Goal: Task Accomplishment & Management: Complete application form

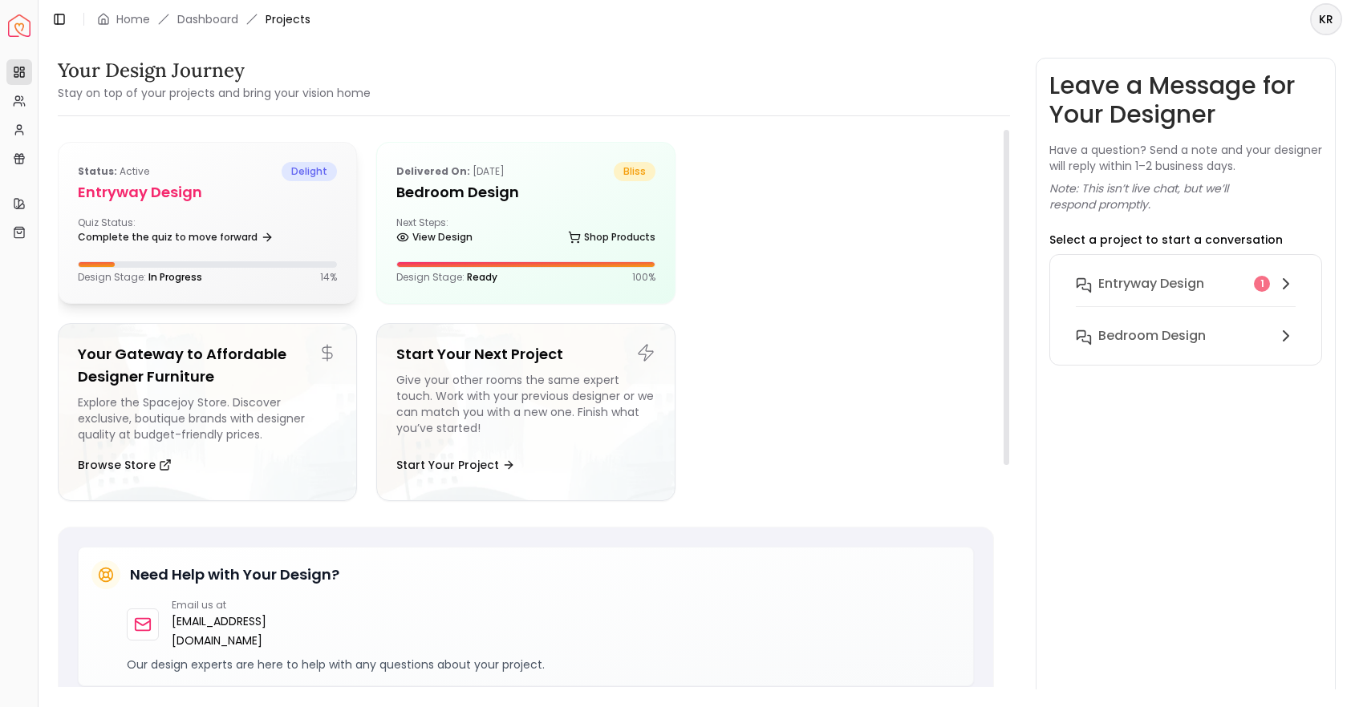
click at [250, 217] on div "Quiz Status: Complete the quiz to move forward" at bounding box center [207, 233] width 259 height 32
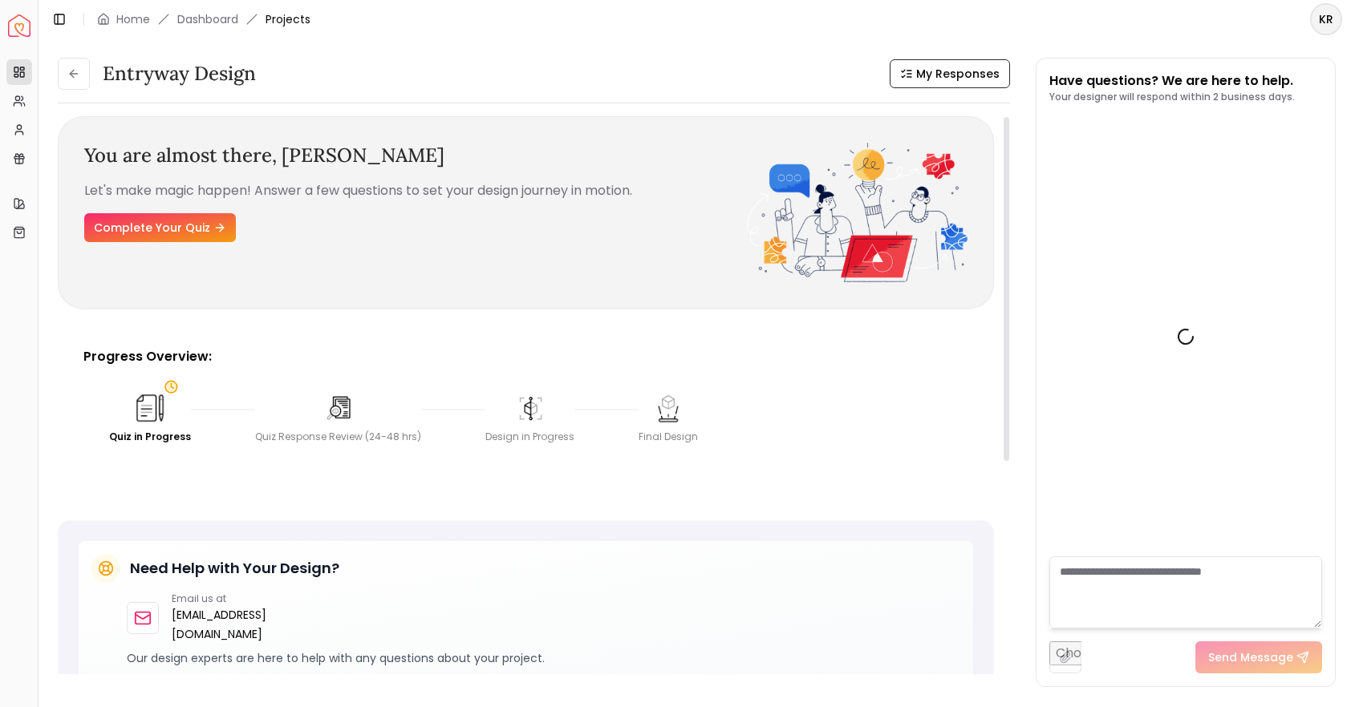
scroll to position [394, 0]
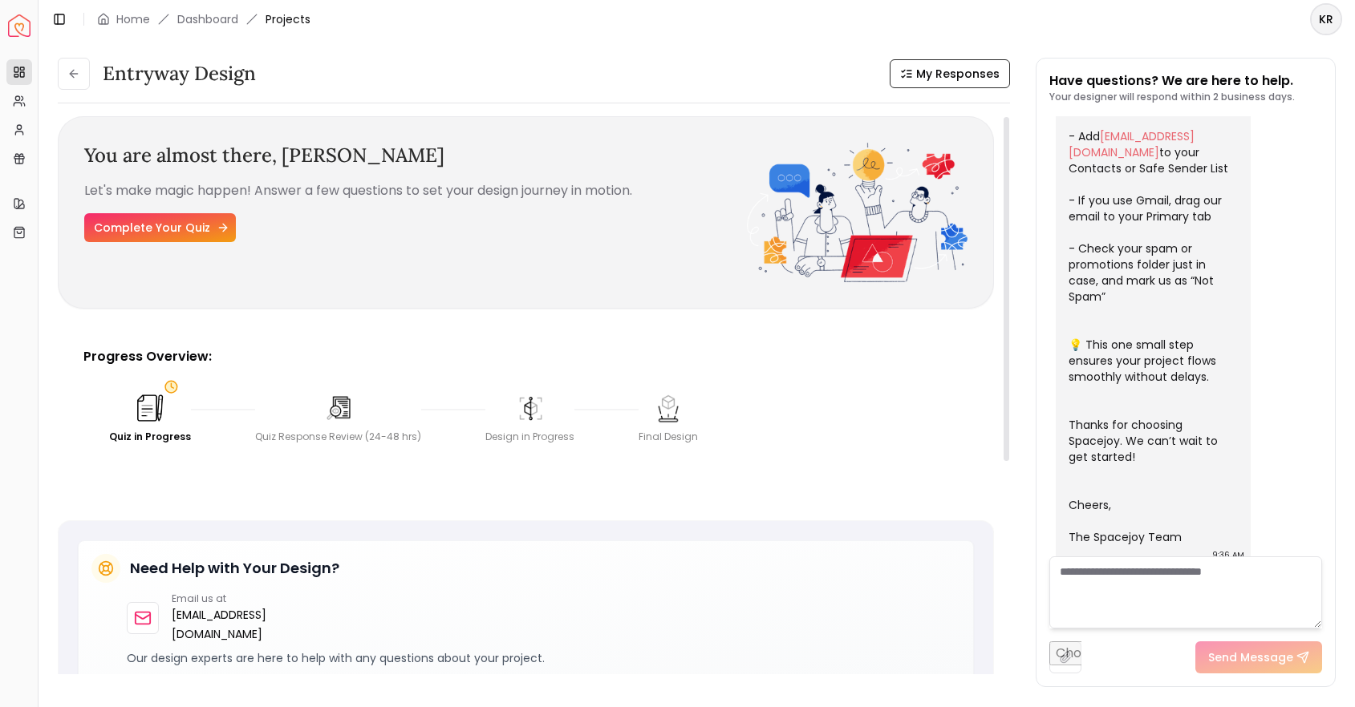
click at [217, 215] on link "Complete Your Quiz" at bounding box center [160, 227] width 152 height 29
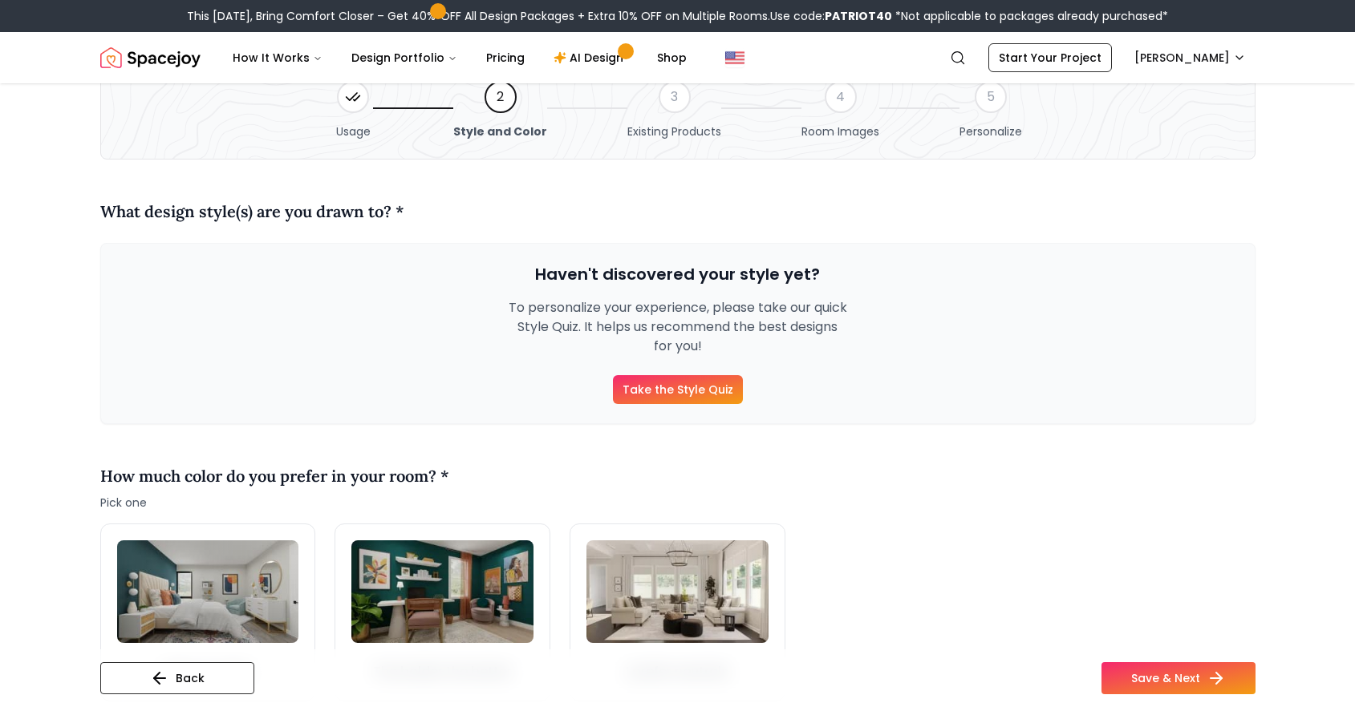
scroll to position [99, 0]
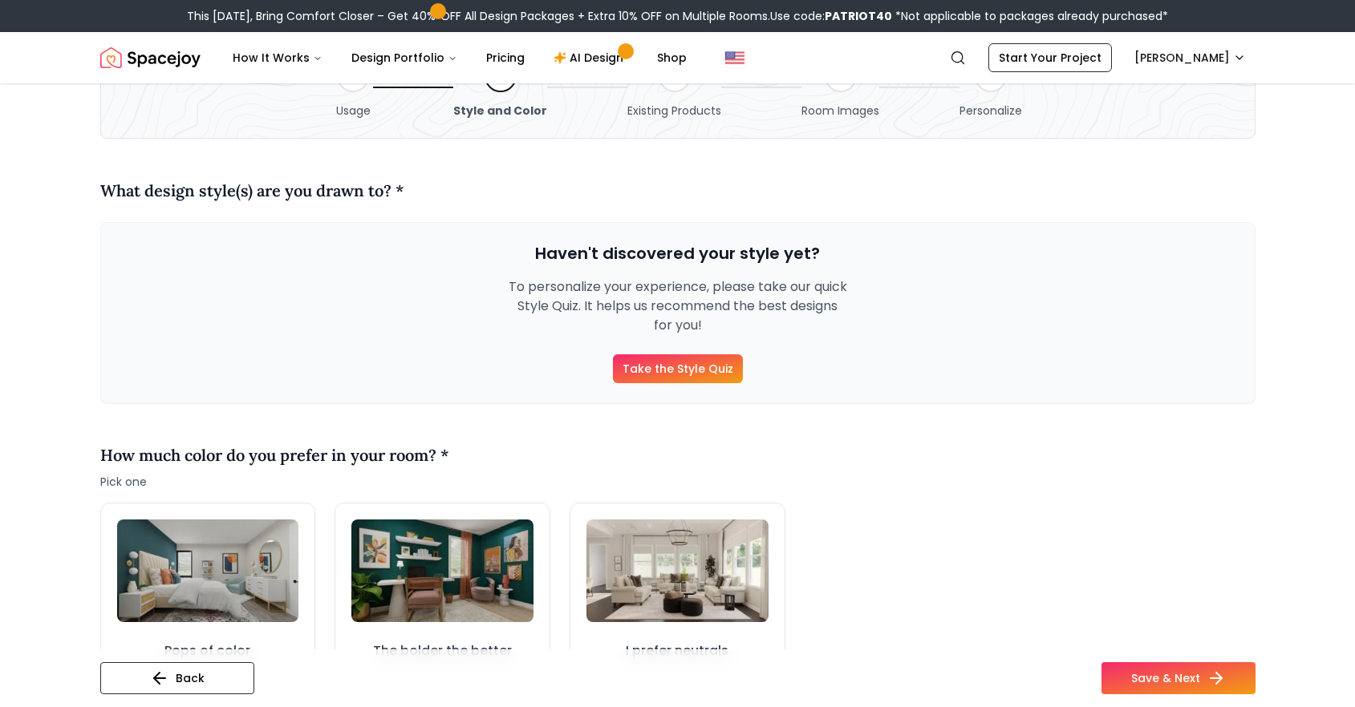
click at [695, 371] on link "Take the Style Quiz" at bounding box center [678, 368] width 130 height 29
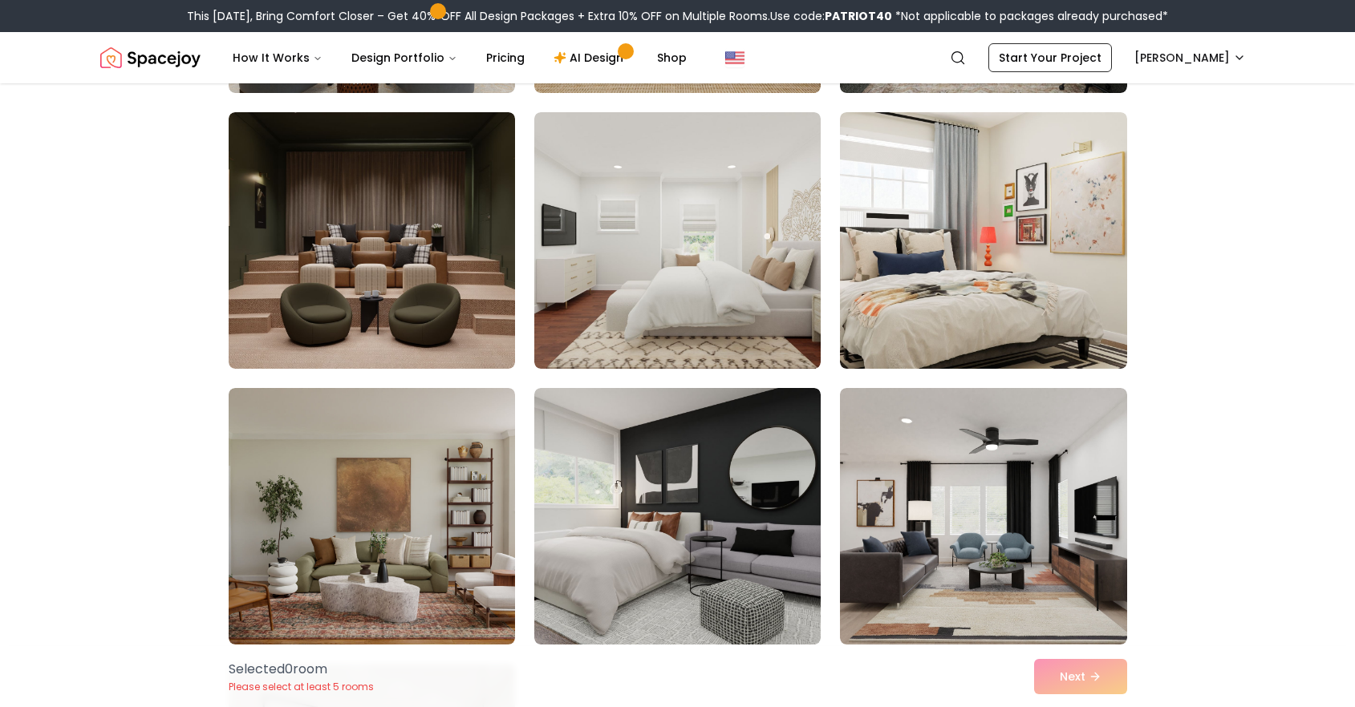
scroll to position [478, 0]
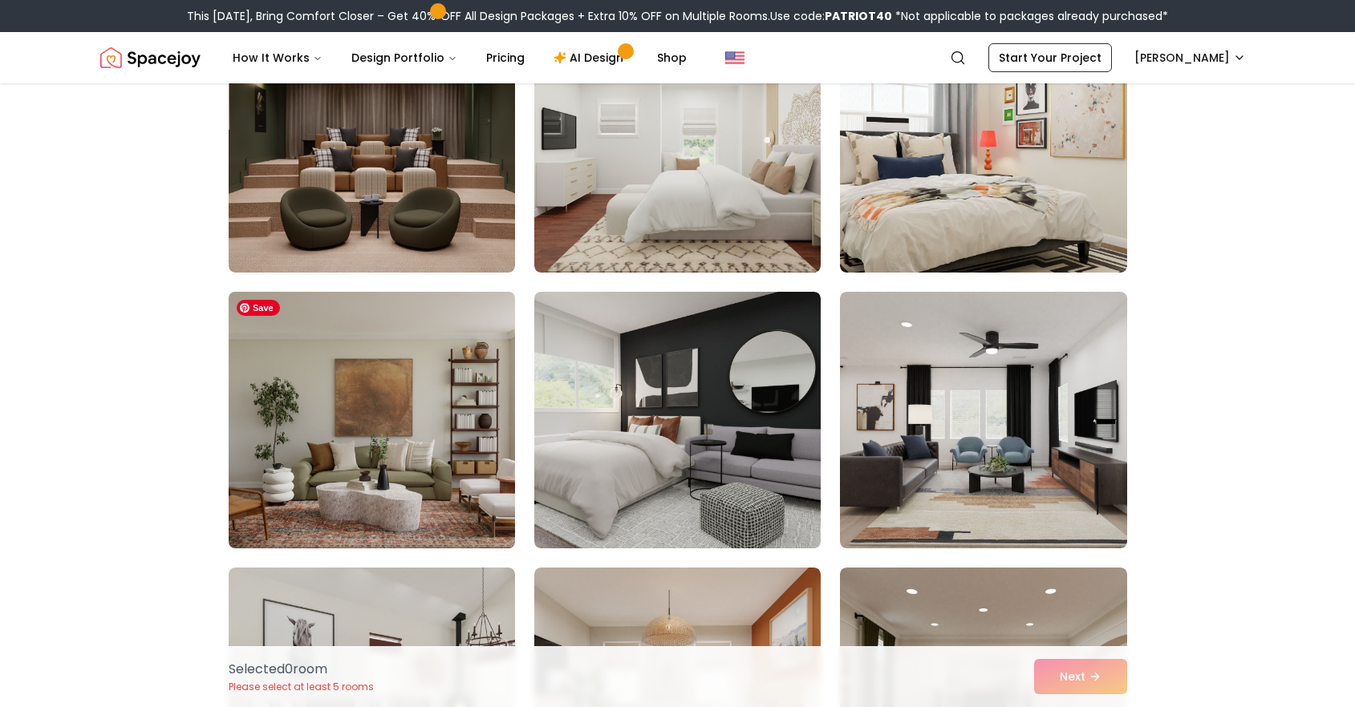
click at [376, 445] on img at bounding box center [371, 420] width 301 height 269
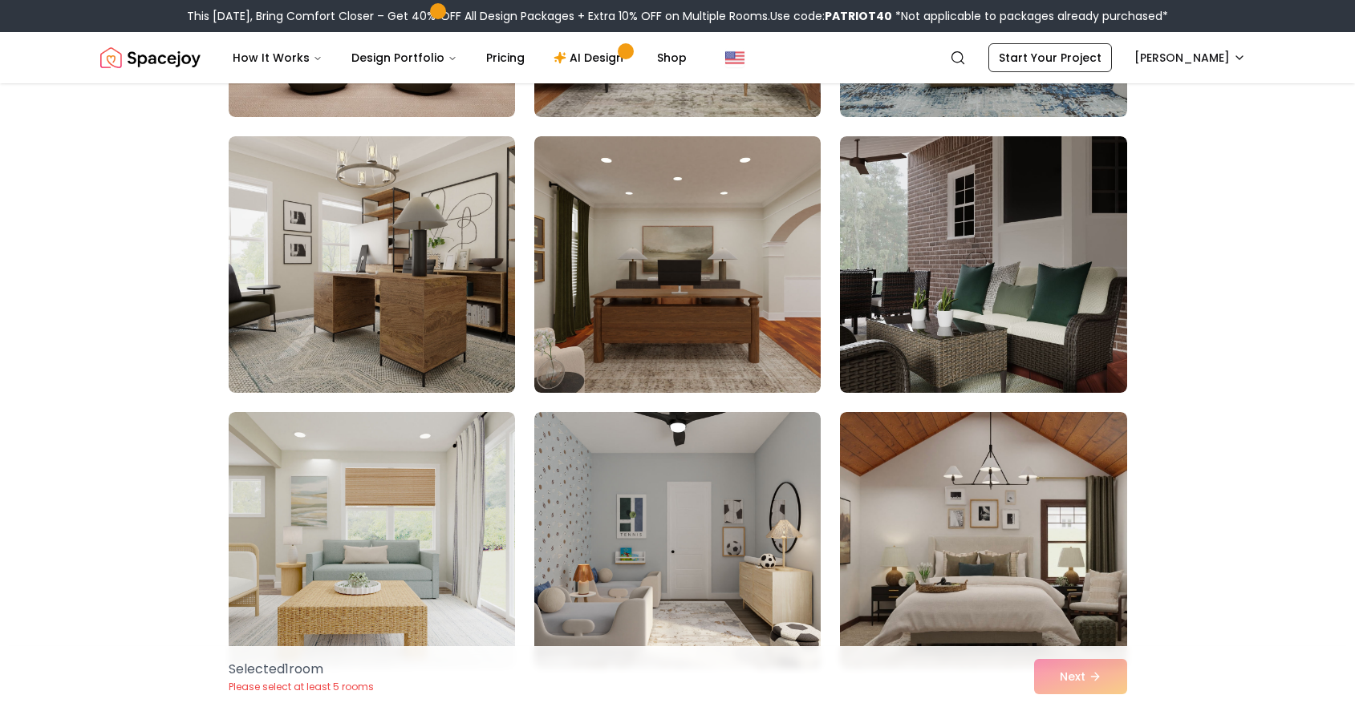
scroll to position [2390, 0]
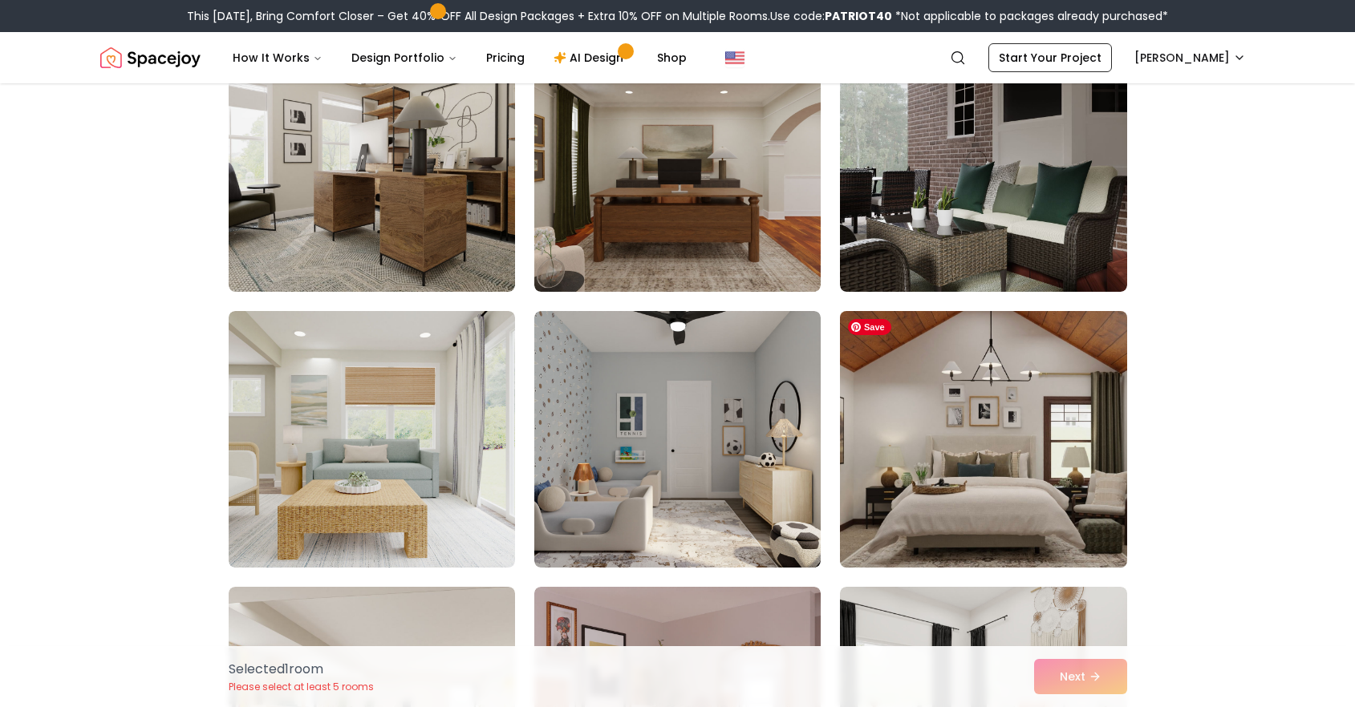
click at [925, 520] on img at bounding box center [982, 439] width 301 height 269
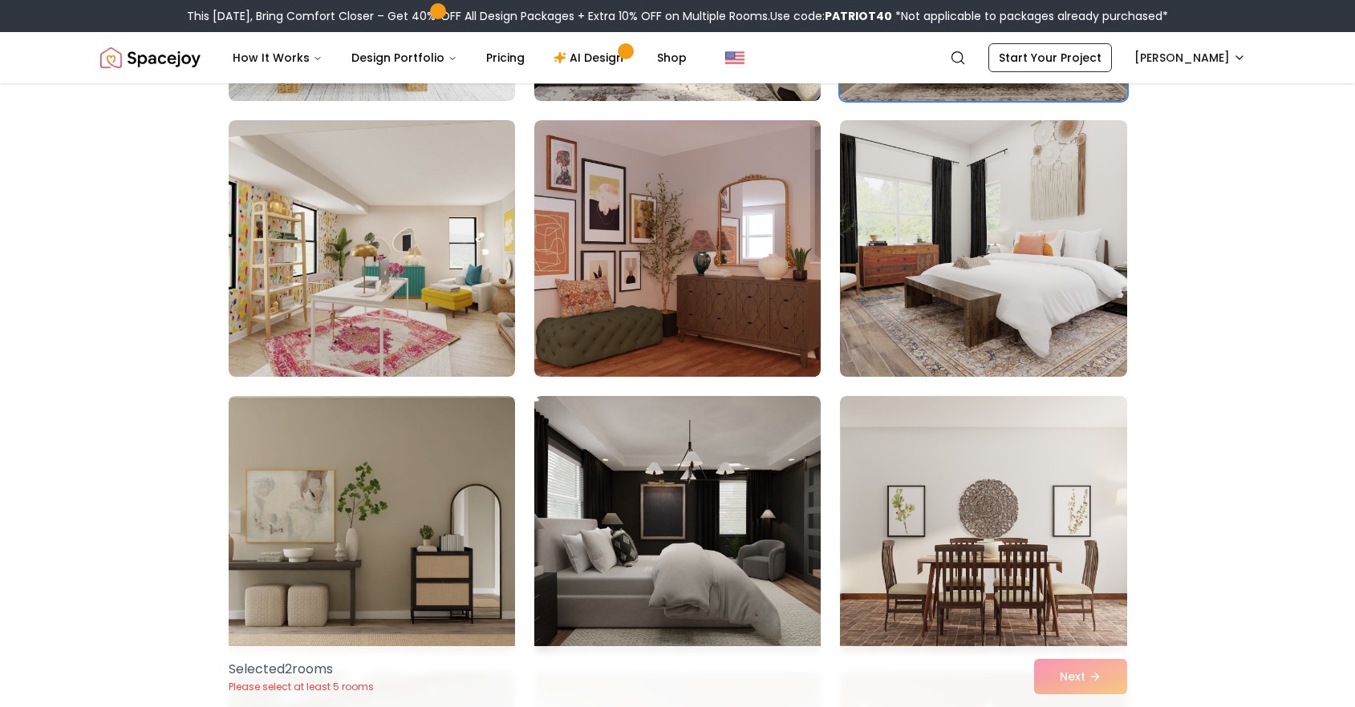
scroll to position [2975, 0]
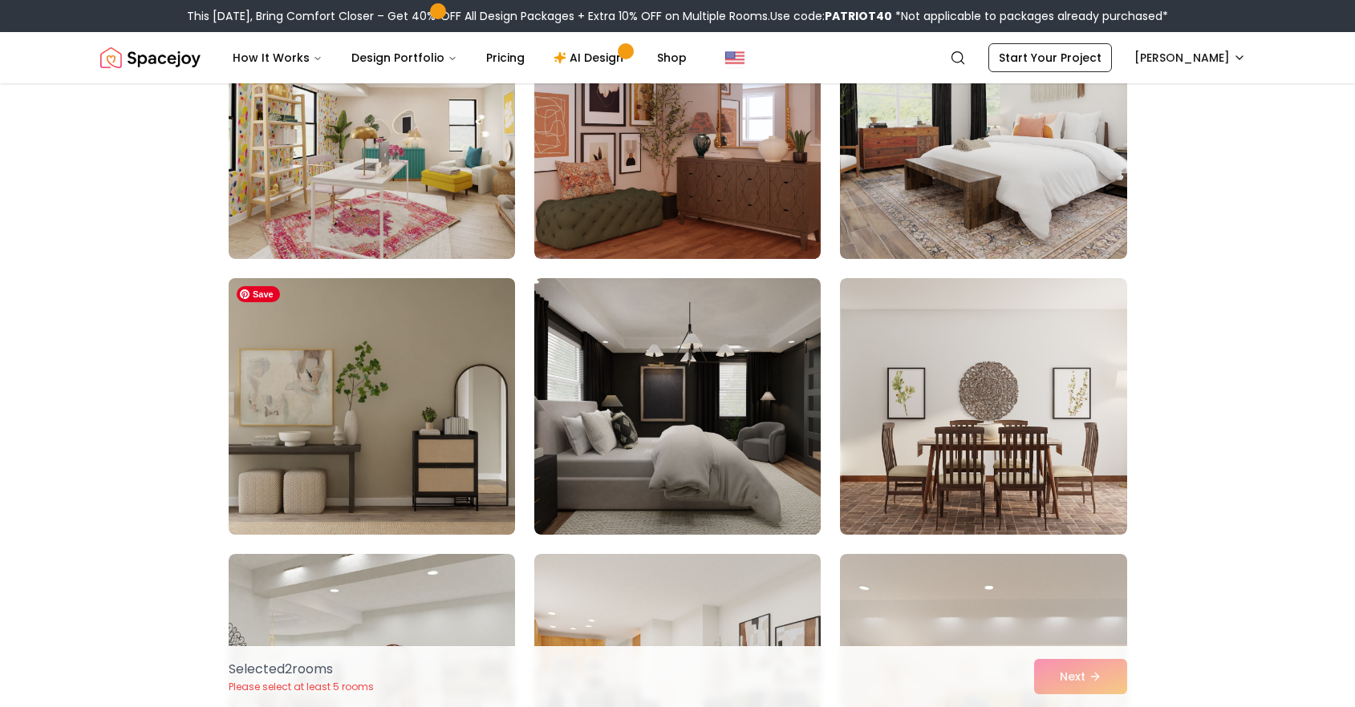
click at [310, 398] on img at bounding box center [371, 406] width 301 height 269
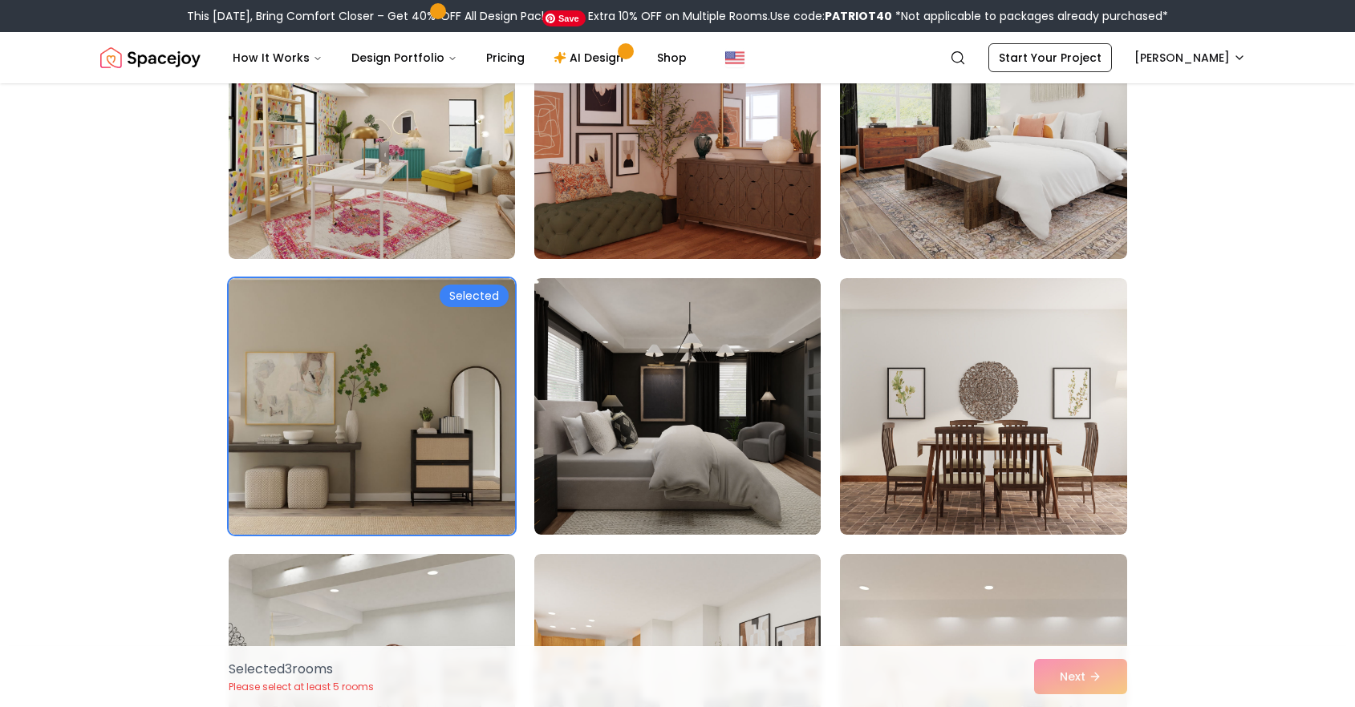
click at [545, 232] on img at bounding box center [677, 130] width 301 height 269
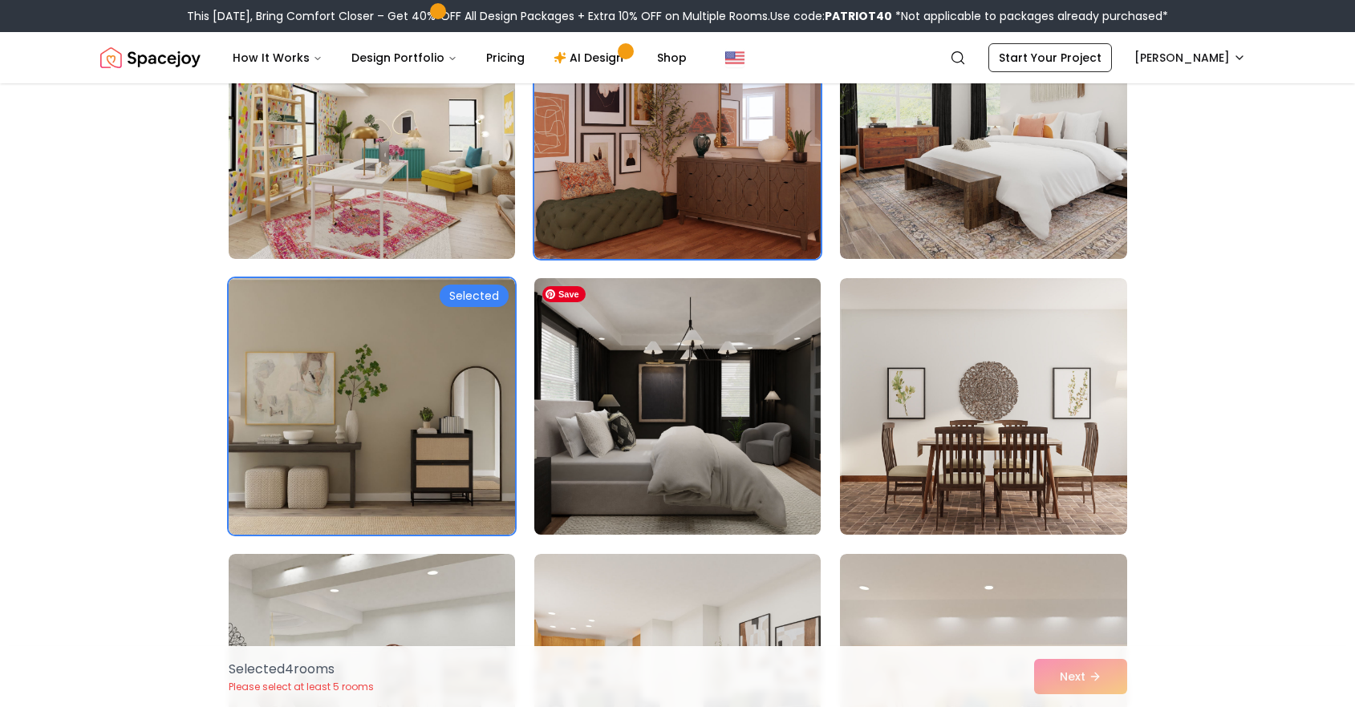
click at [565, 464] on img at bounding box center [677, 406] width 301 height 269
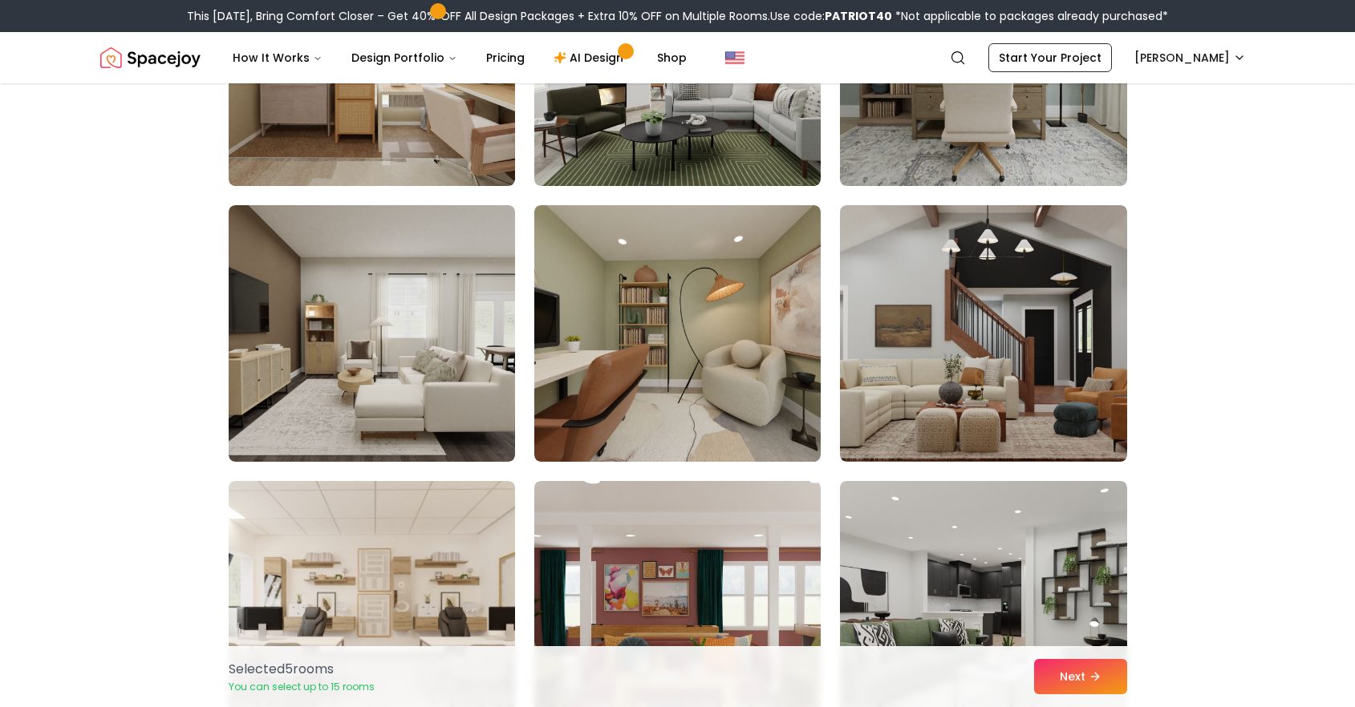
scroll to position [4535, 0]
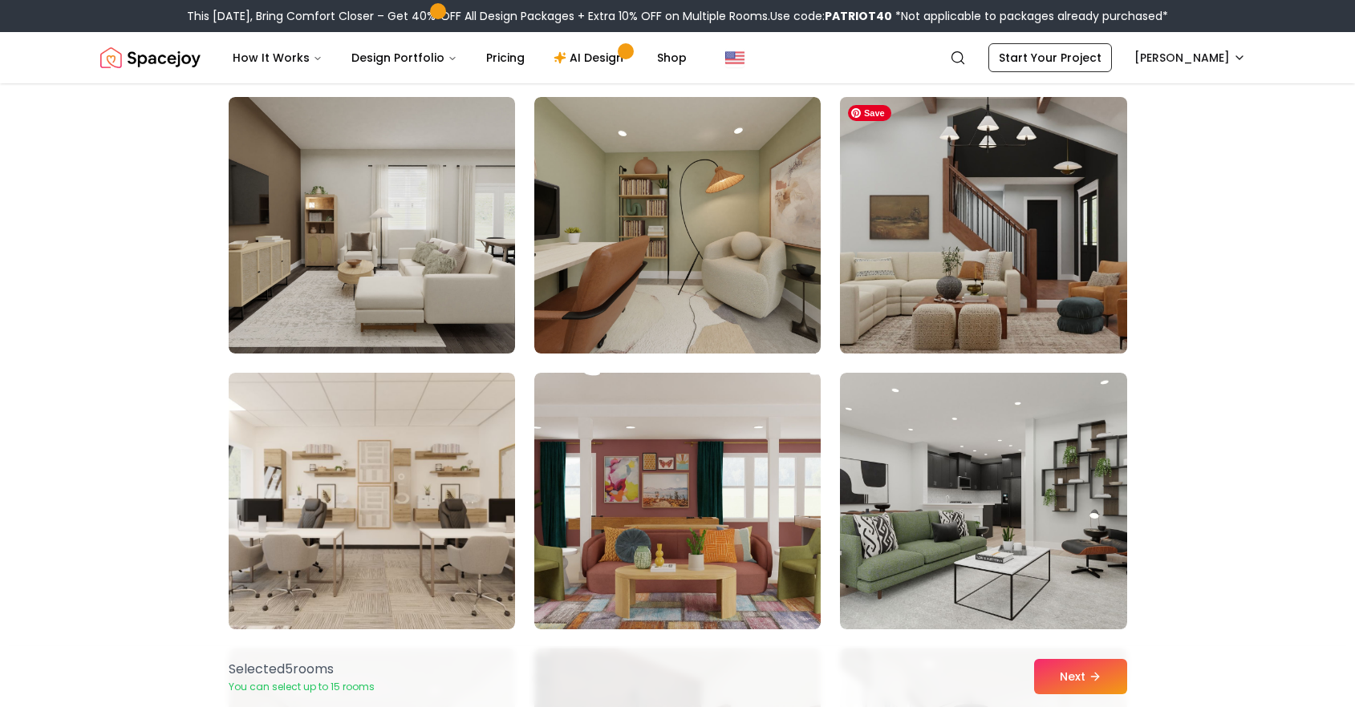
click at [1055, 258] on img at bounding box center [982, 225] width 301 height 269
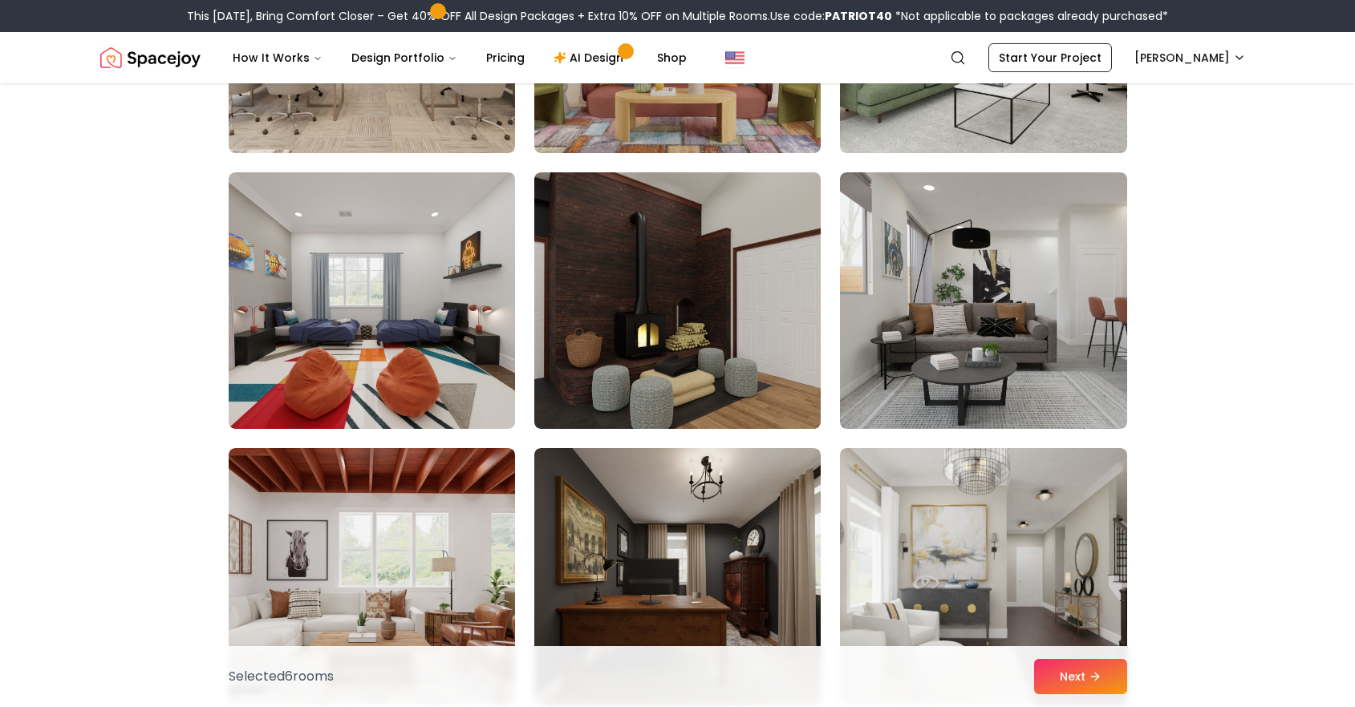
scroll to position [5093, 0]
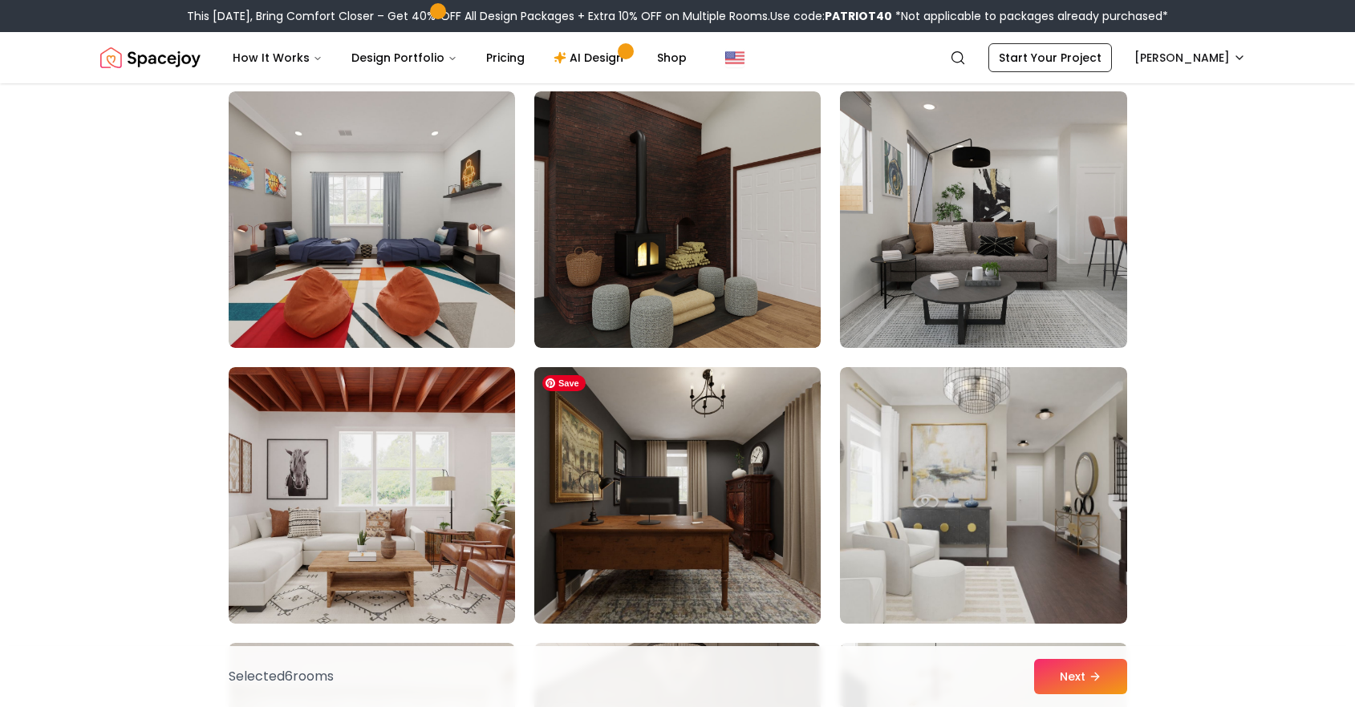
click at [701, 499] on img at bounding box center [677, 495] width 301 height 269
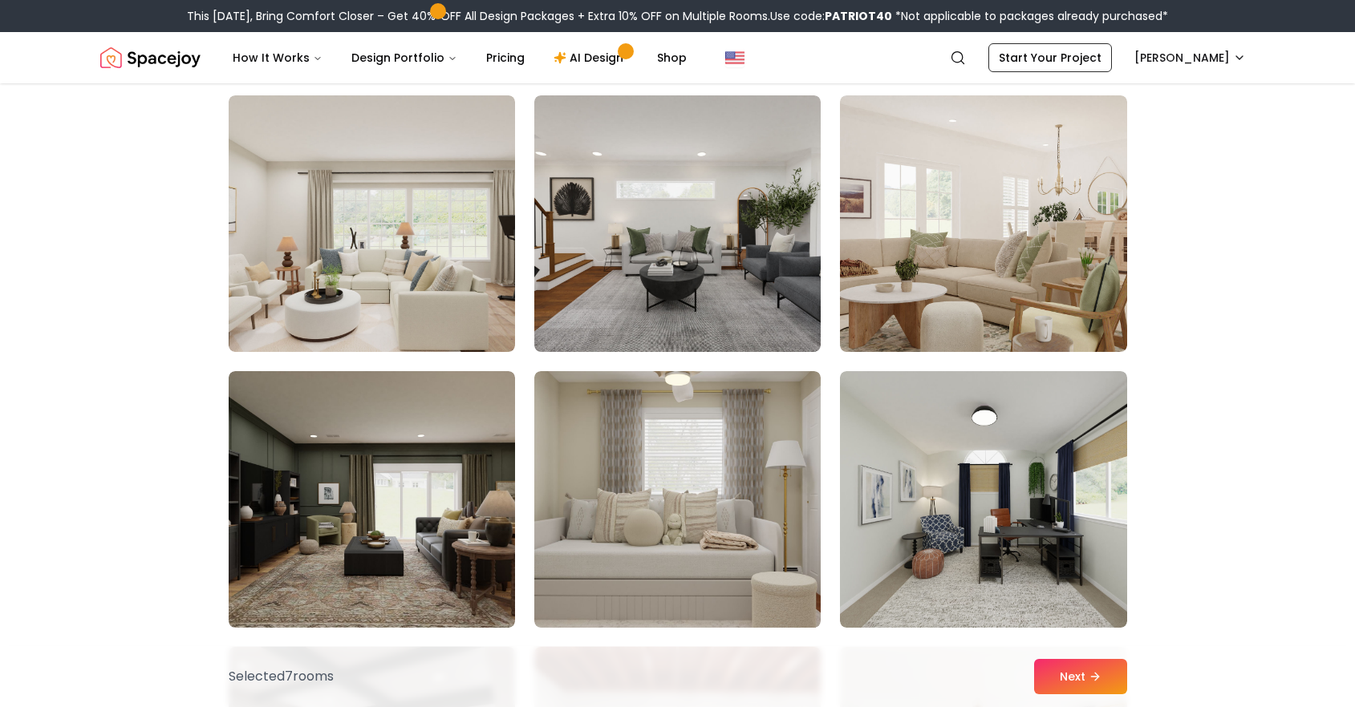
scroll to position [7020, 0]
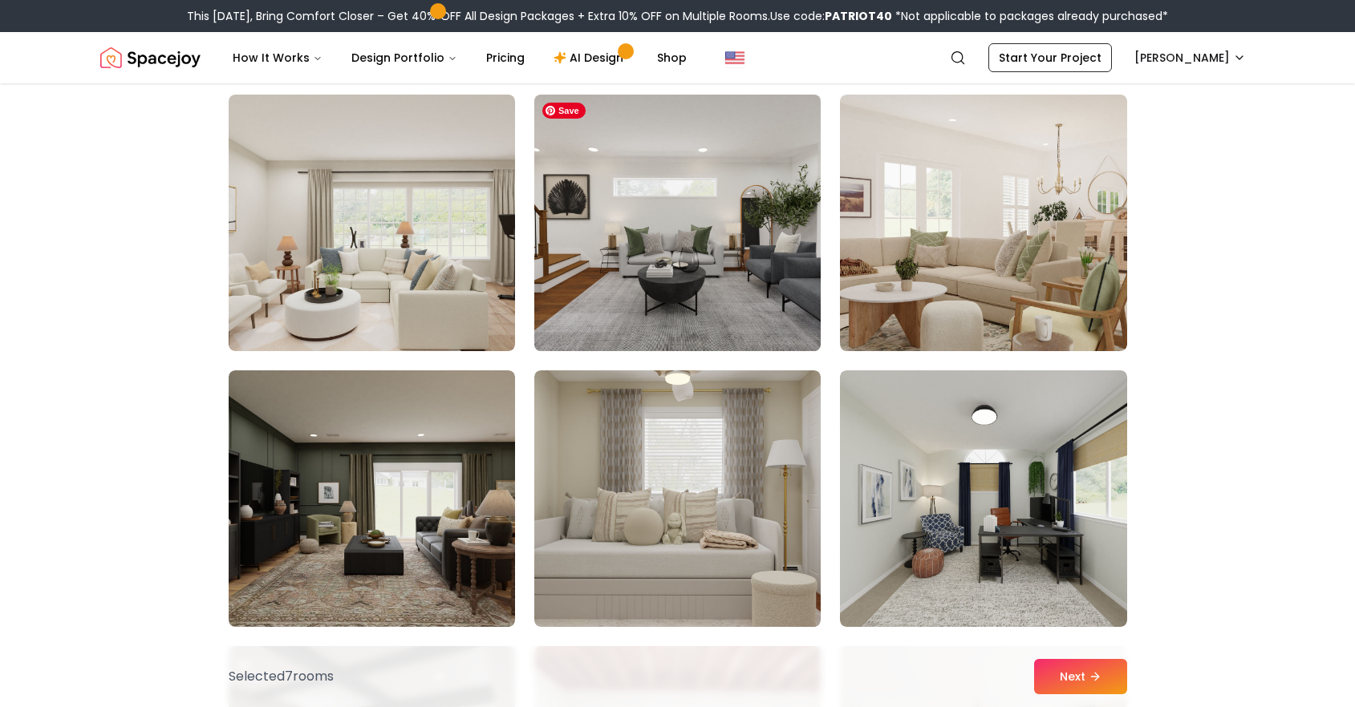
click at [722, 192] on img at bounding box center [677, 222] width 301 height 269
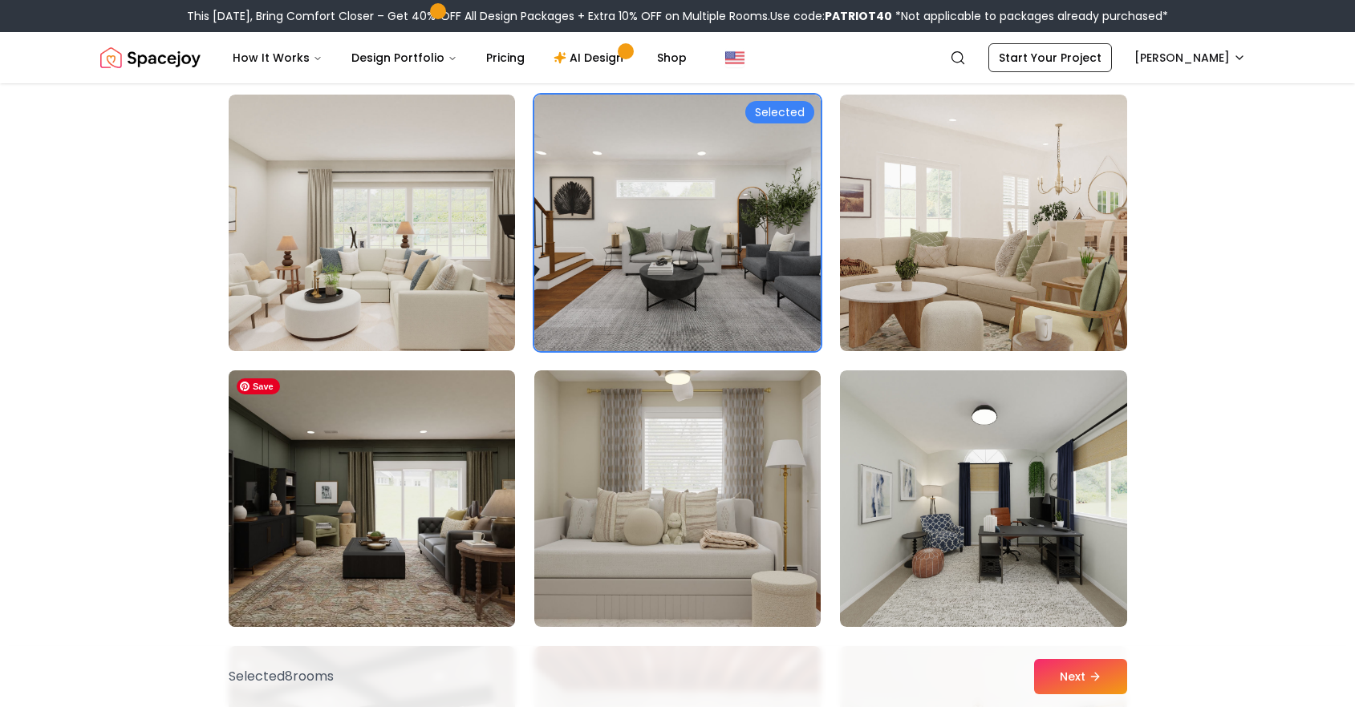
click at [376, 455] on img at bounding box center [371, 498] width 301 height 269
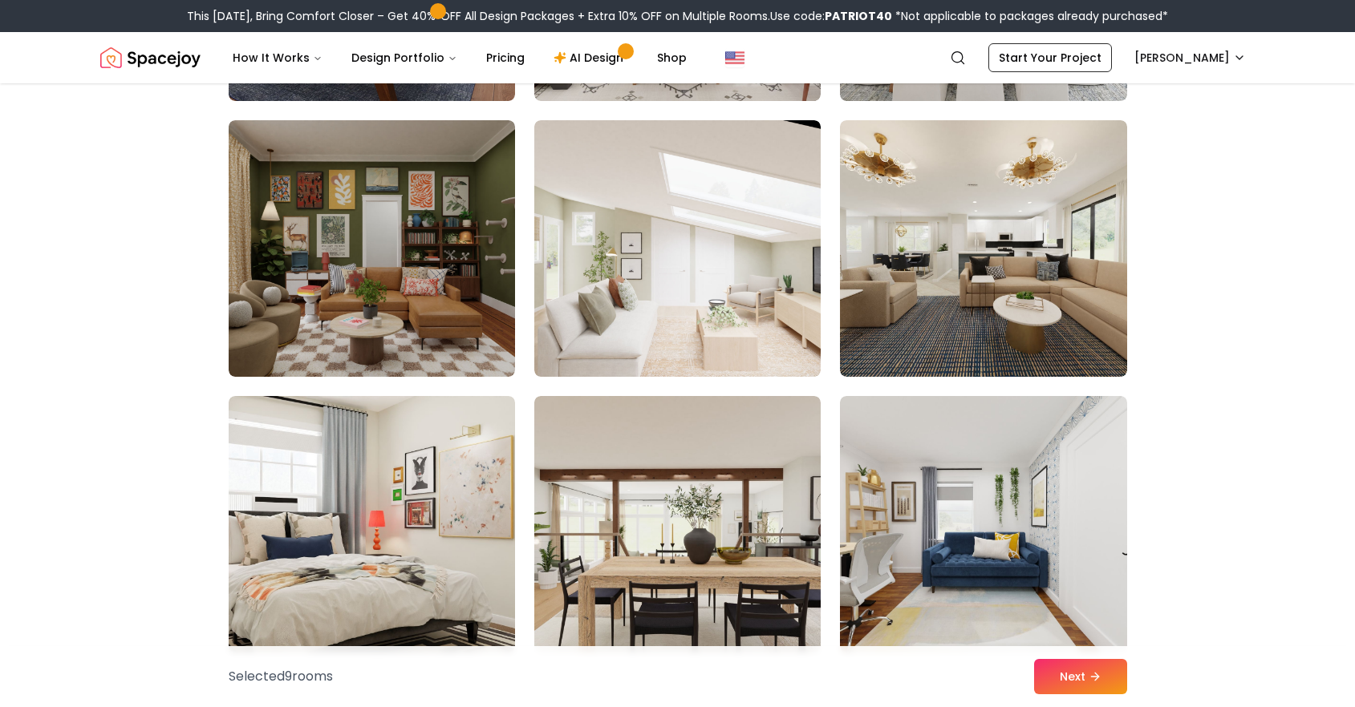
scroll to position [8049, 0]
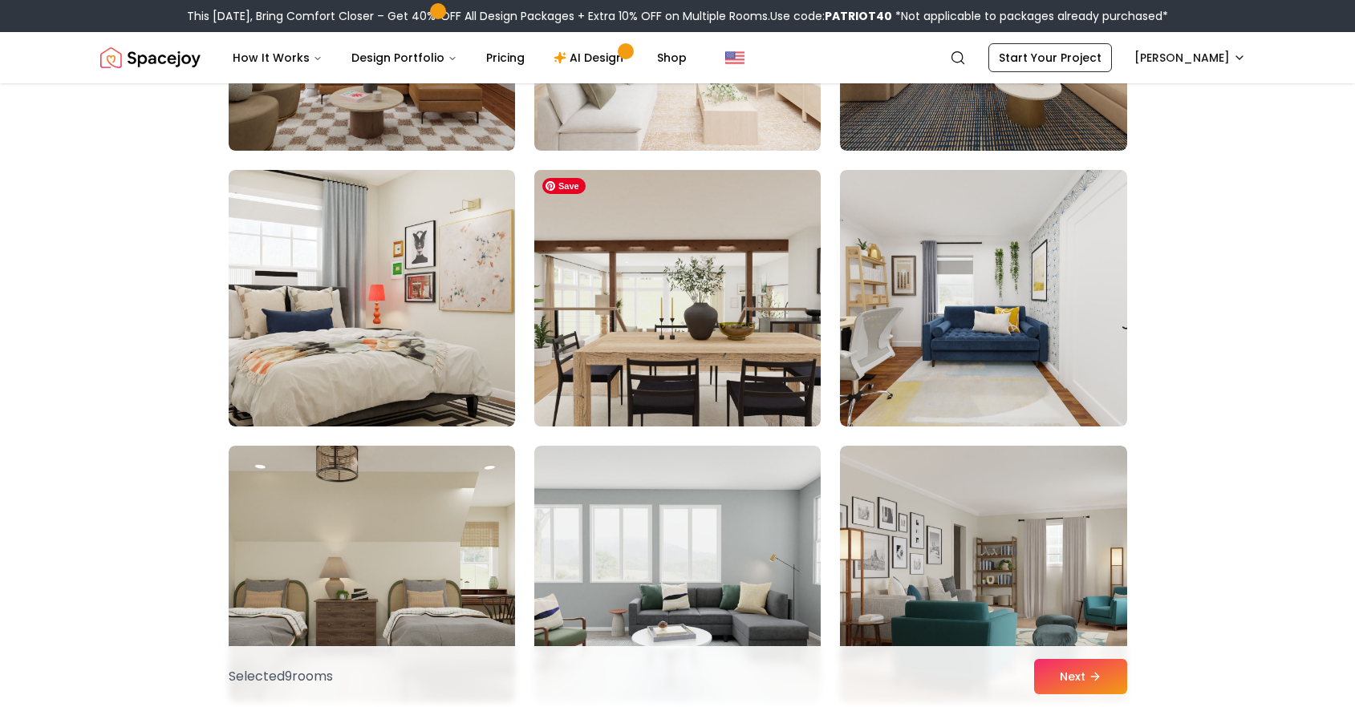
click at [688, 272] on img at bounding box center [677, 298] width 301 height 269
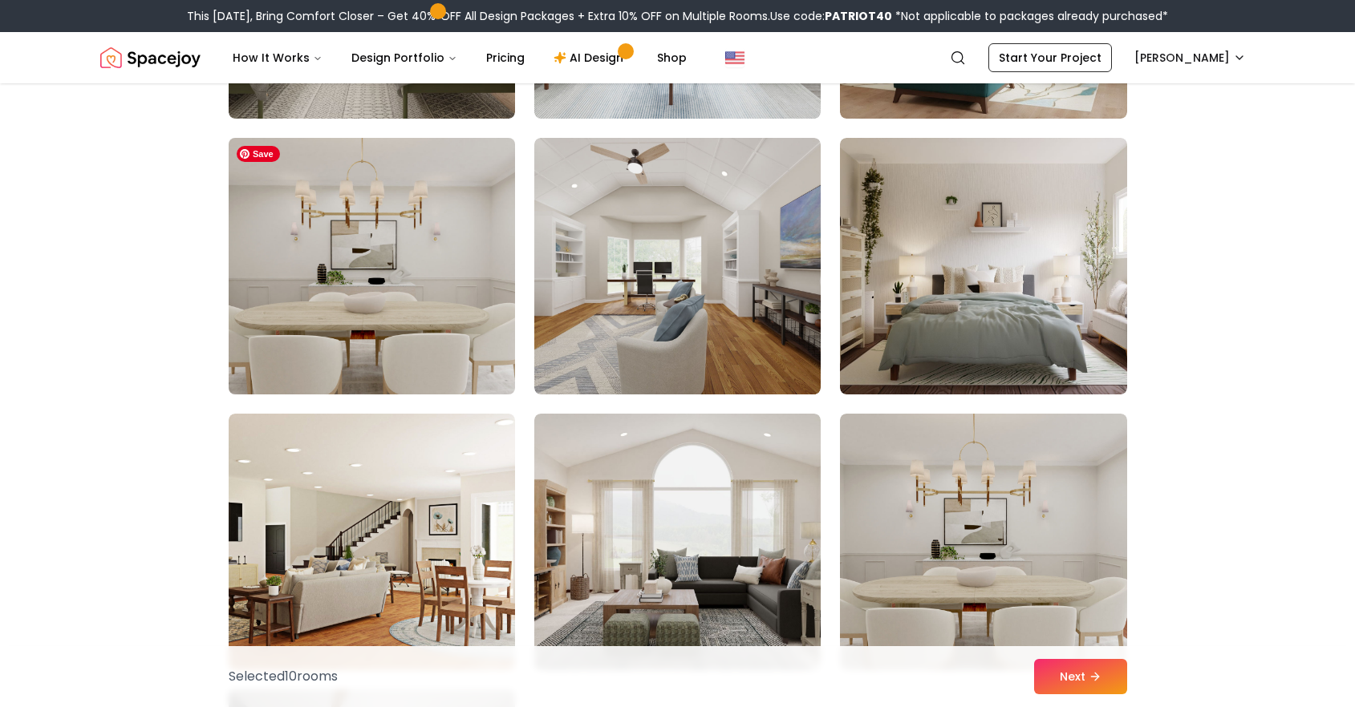
scroll to position [8688, 0]
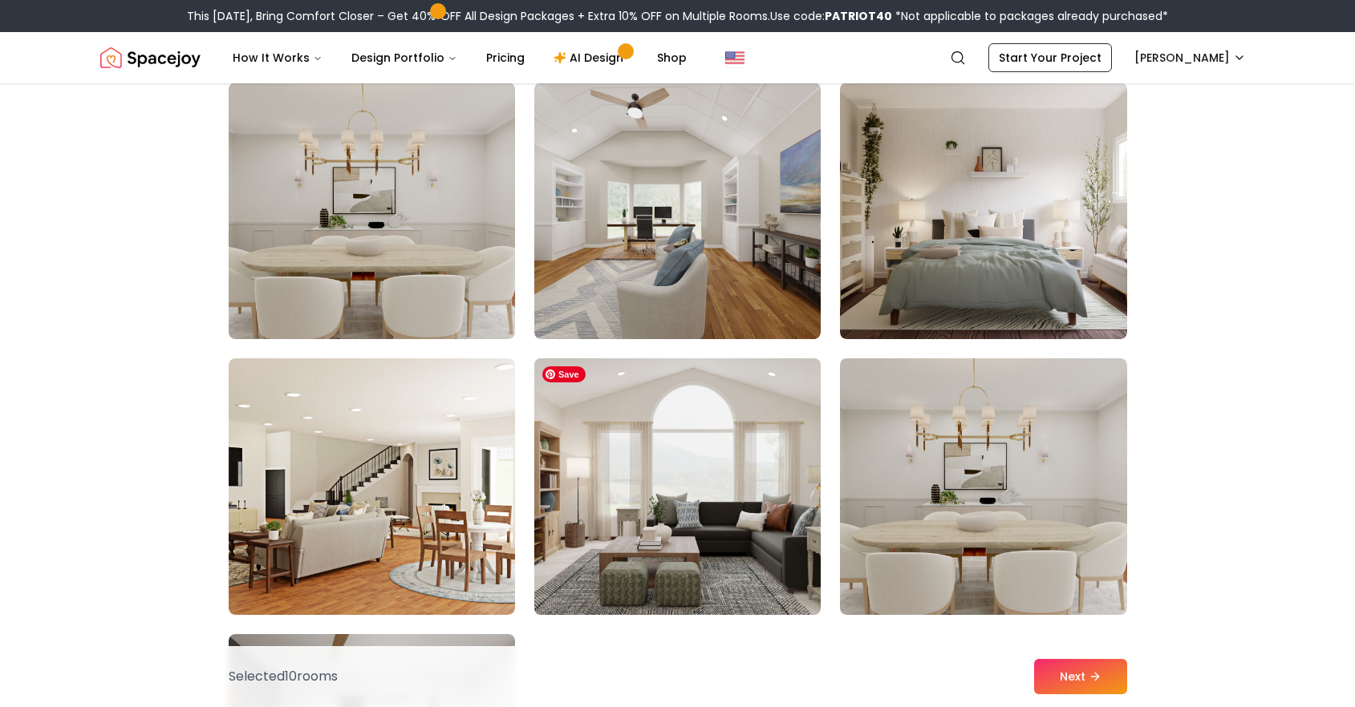
click at [648, 511] on img at bounding box center [677, 486] width 301 height 269
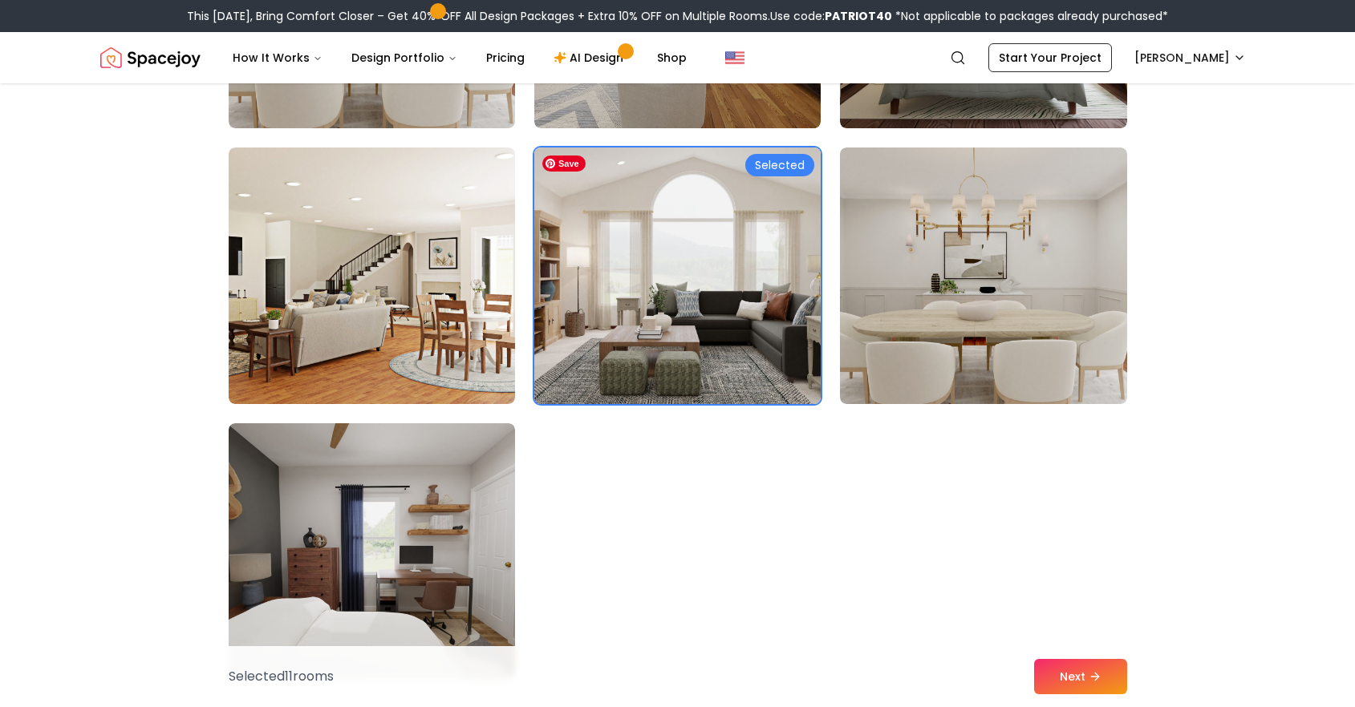
scroll to position [9102, 0]
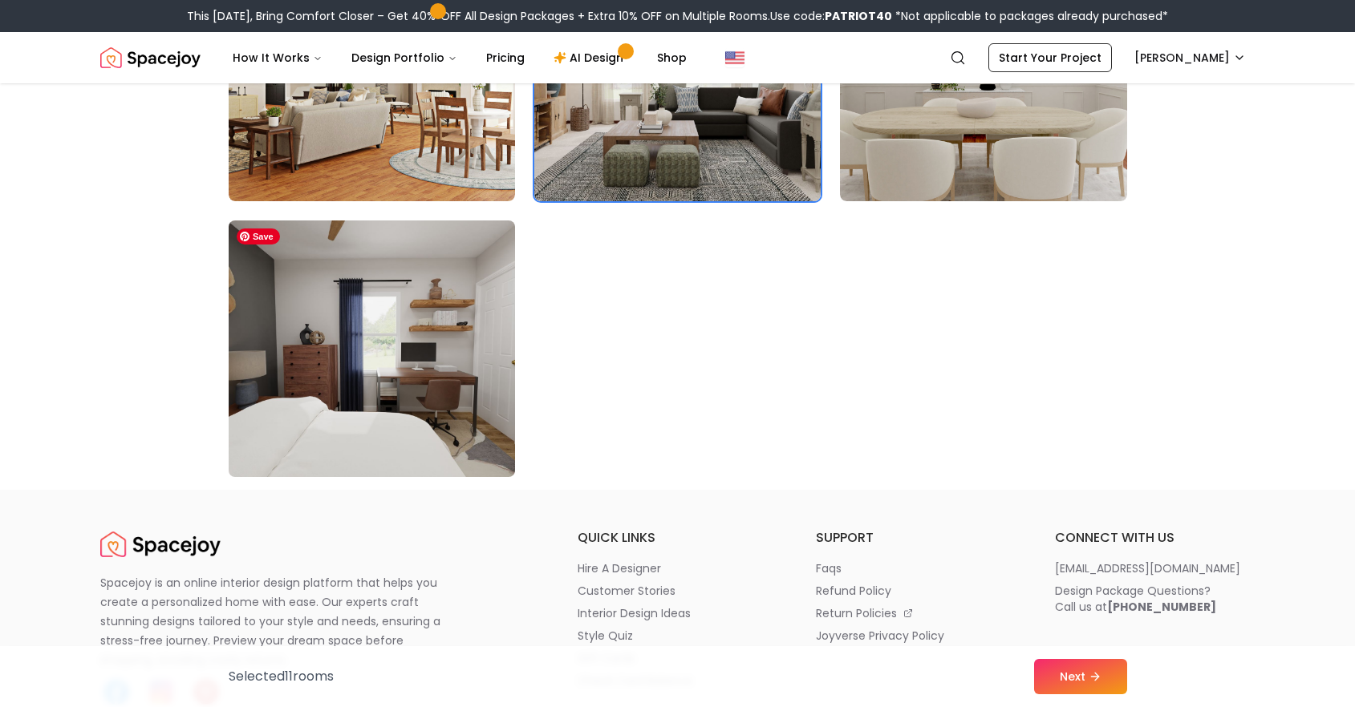
click at [326, 352] on img at bounding box center [371, 348] width 301 height 269
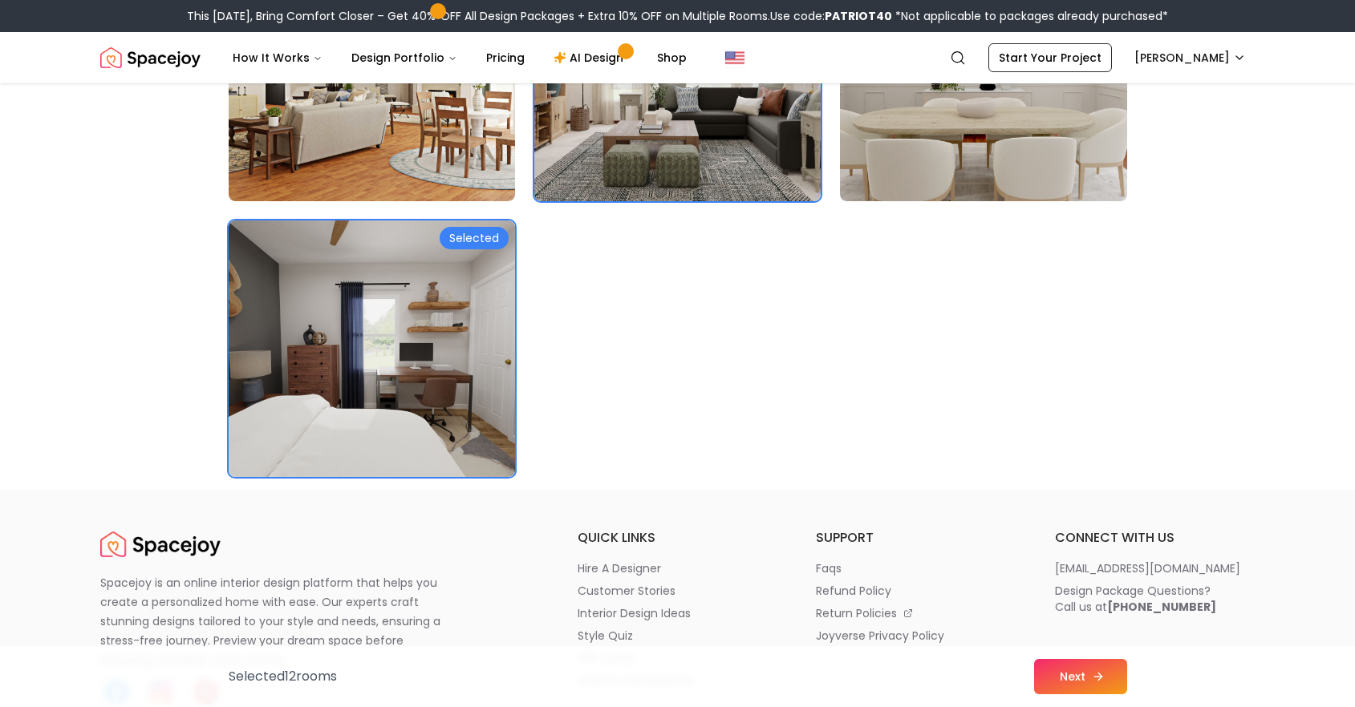
click at [1095, 682] on icon at bounding box center [1097, 676] width 13 height 13
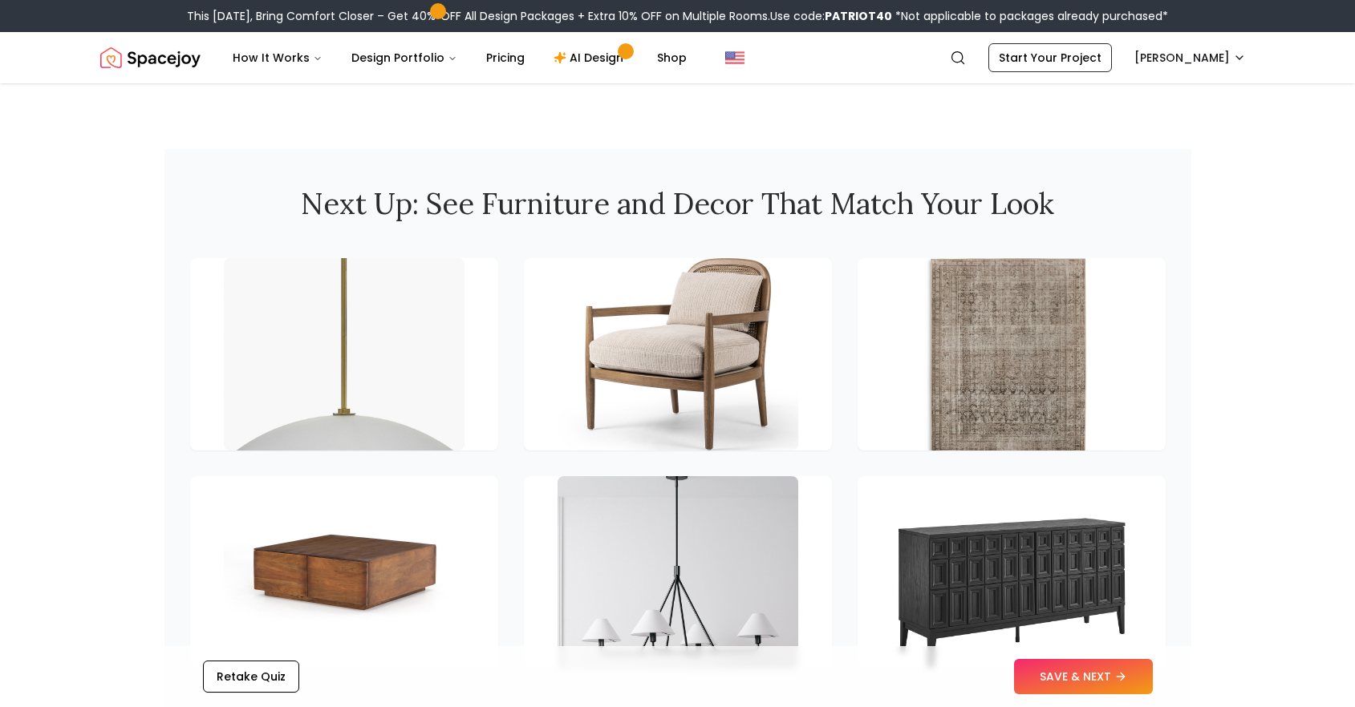
scroll to position [2366, 0]
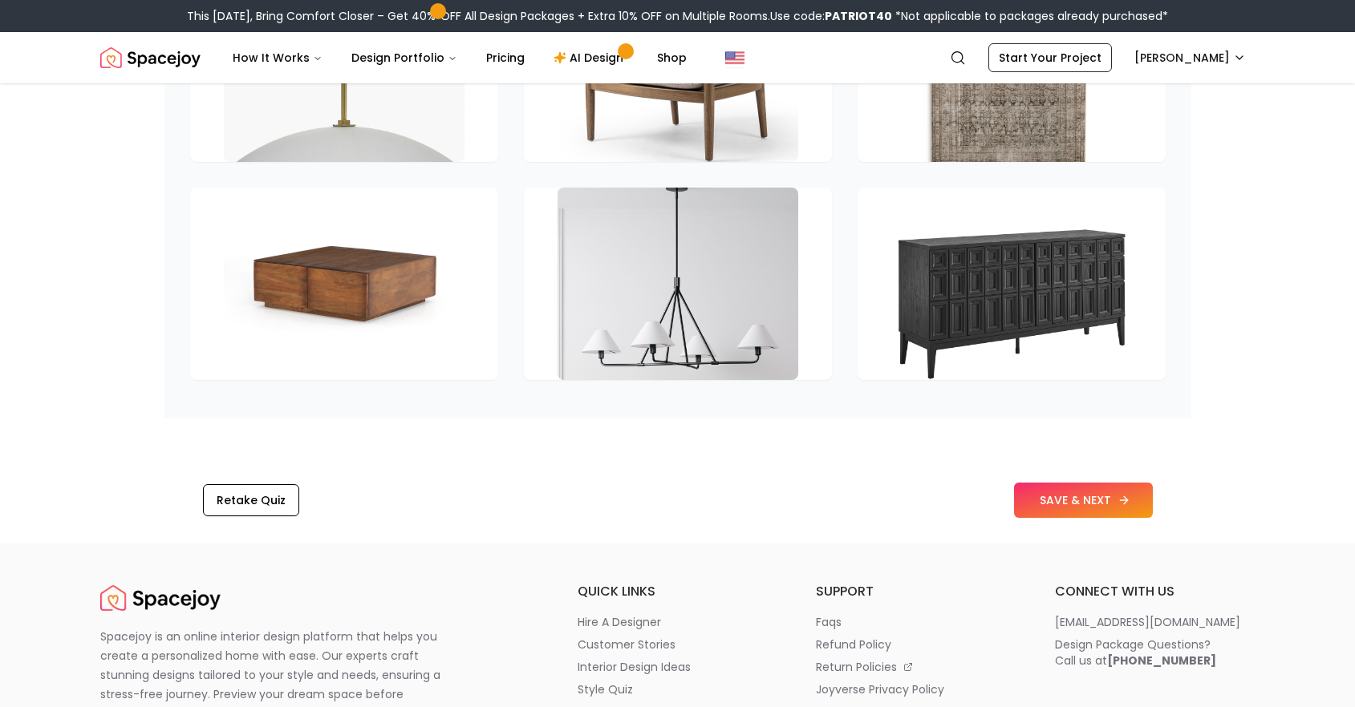
click at [1104, 496] on button "SAVE & NEXT" at bounding box center [1083, 500] width 139 height 35
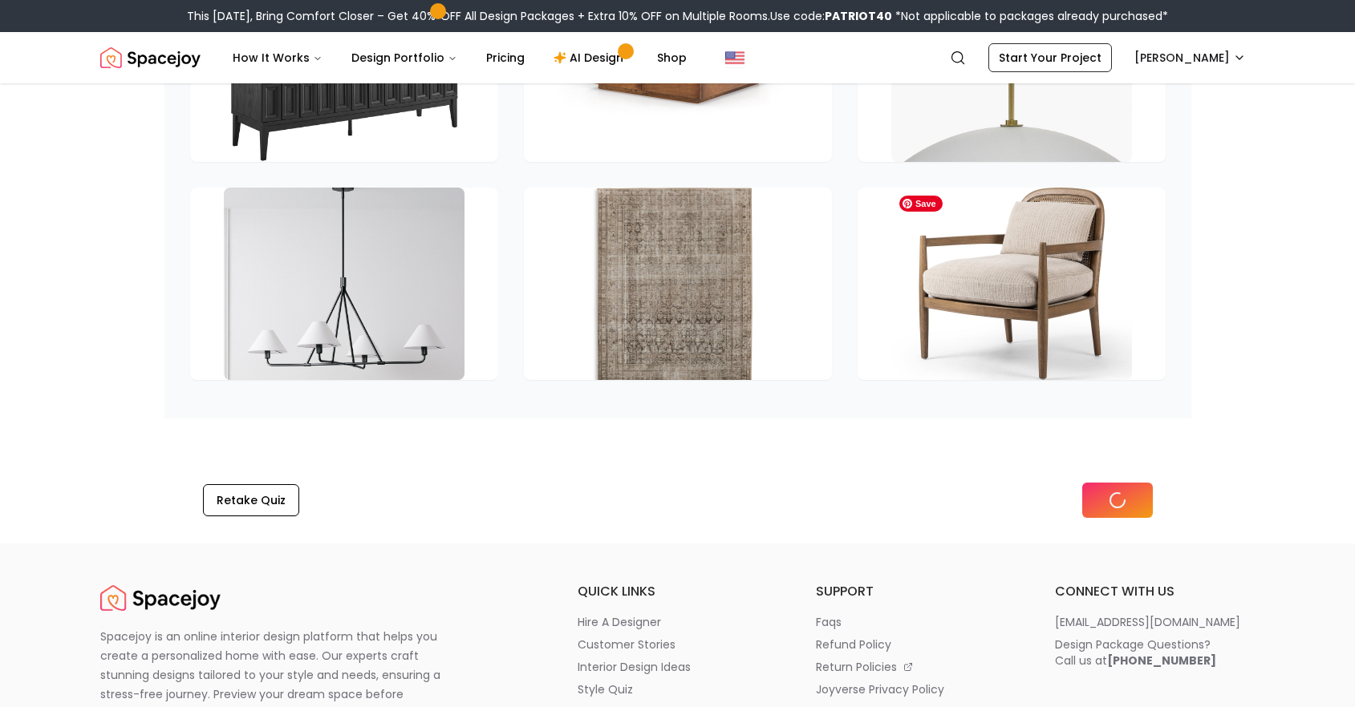
scroll to position [2148, 0]
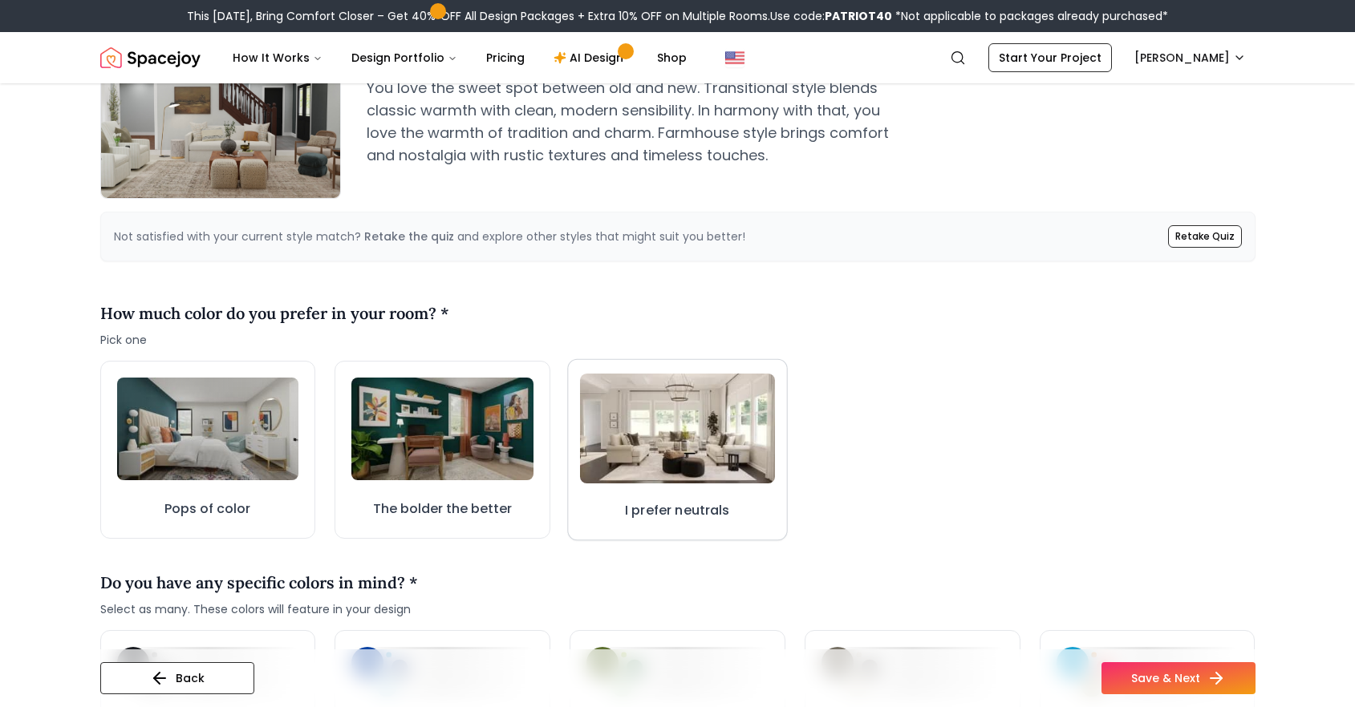
click at [642, 433] on img at bounding box center [677, 429] width 195 height 110
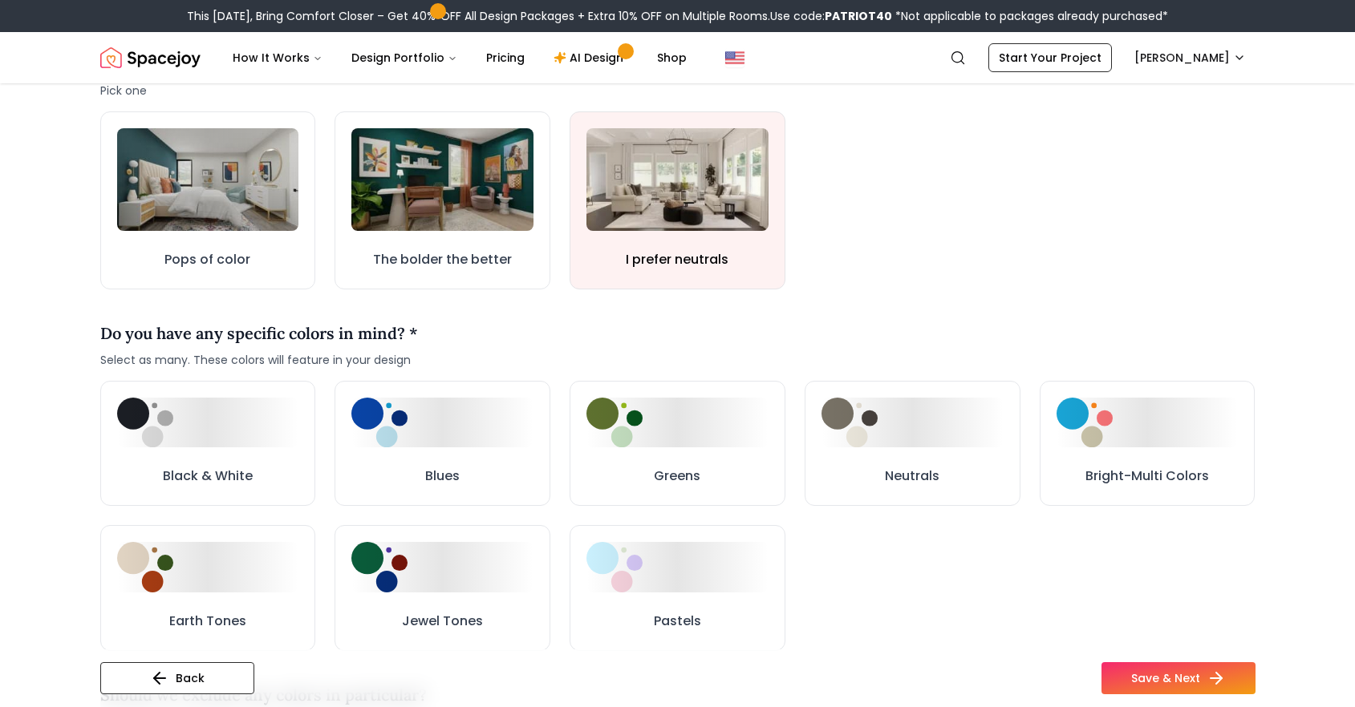
scroll to position [693, 0]
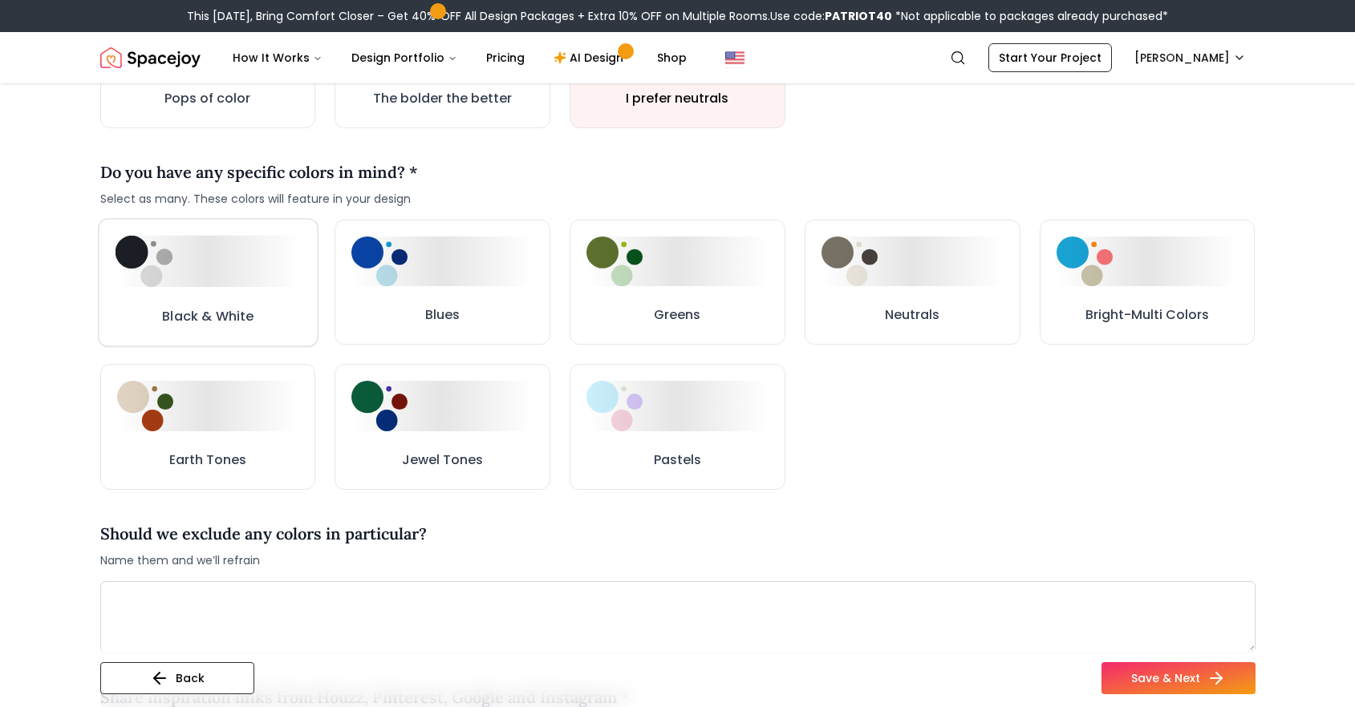
click at [211, 302] on button "Black & White" at bounding box center [208, 282] width 220 height 128
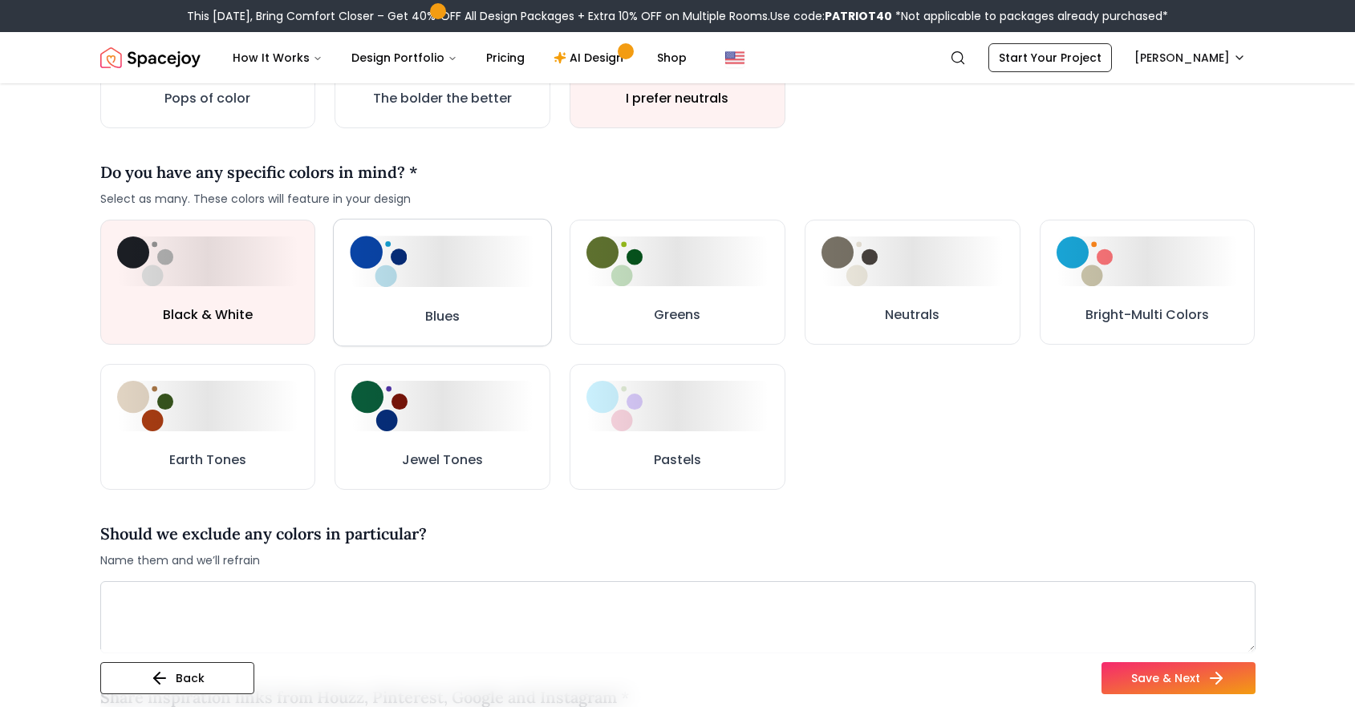
click at [492, 275] on div at bounding box center [442, 261] width 184 height 51
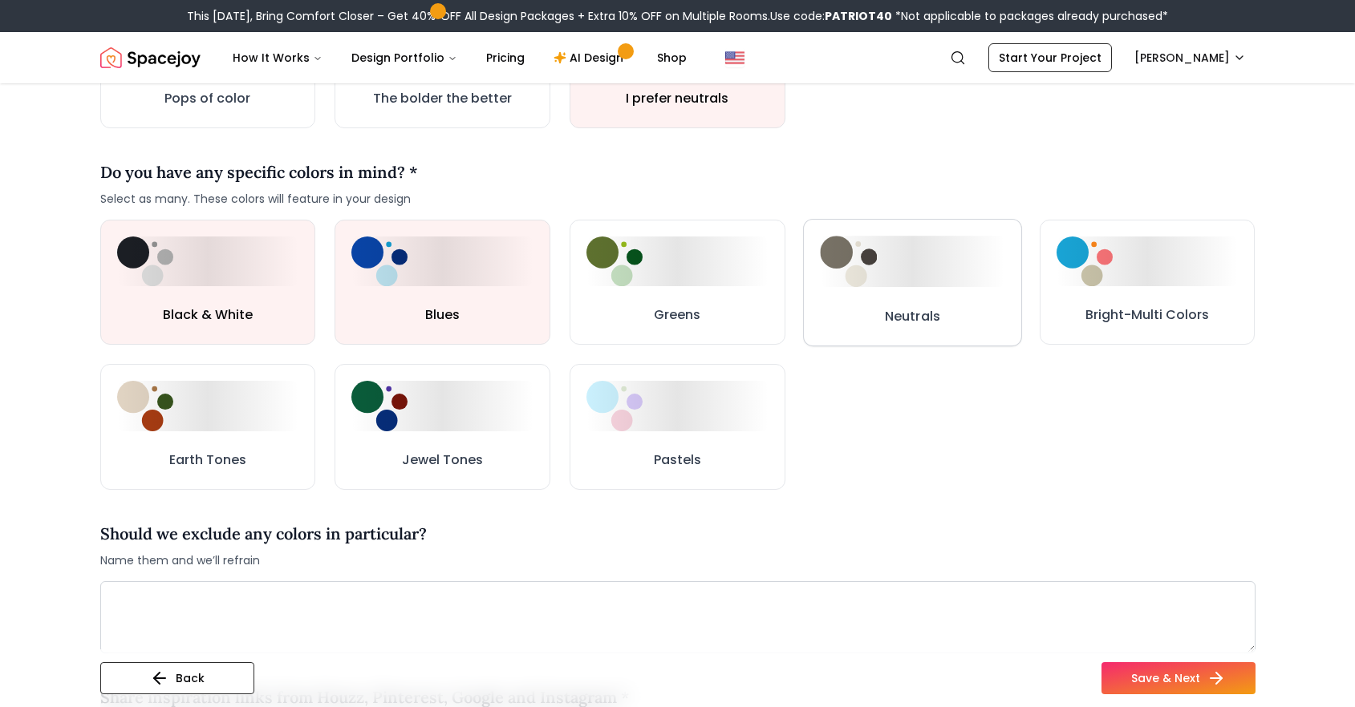
click at [894, 237] on div at bounding box center [912, 261] width 184 height 51
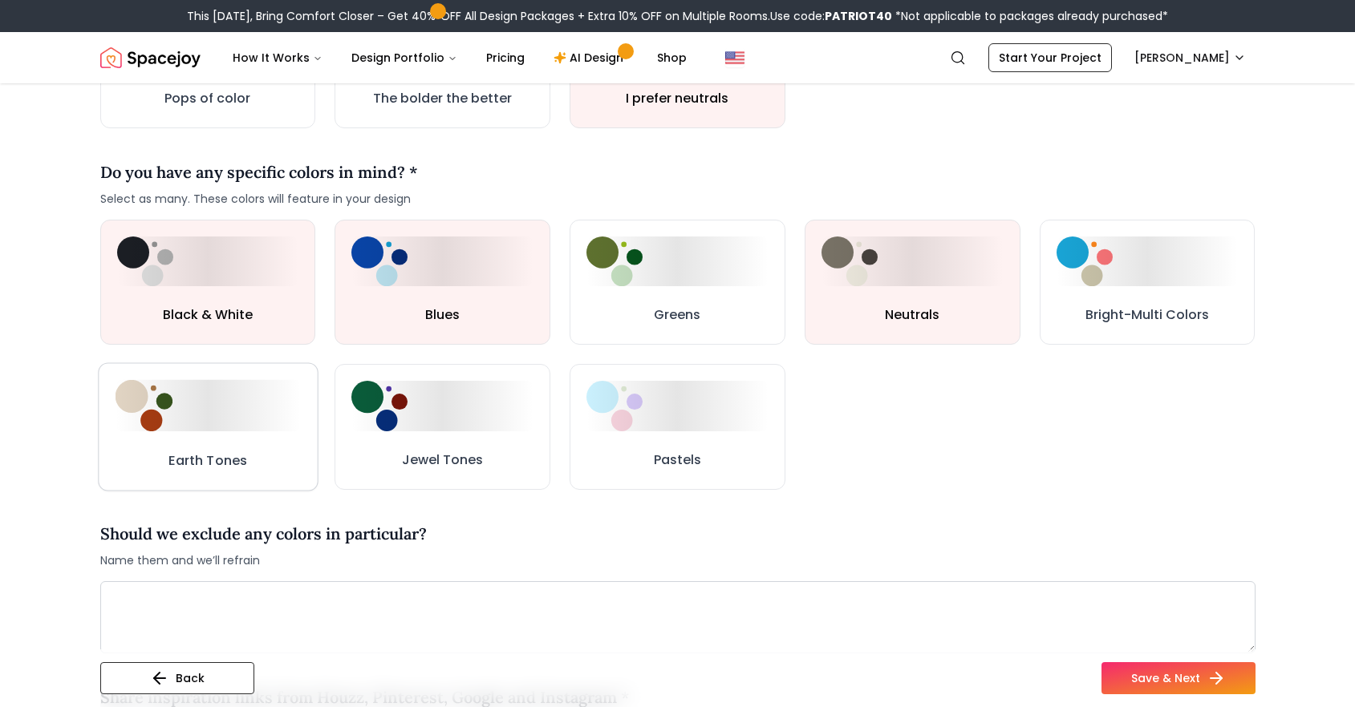
click at [213, 435] on button "Earth Tones" at bounding box center [208, 427] width 220 height 128
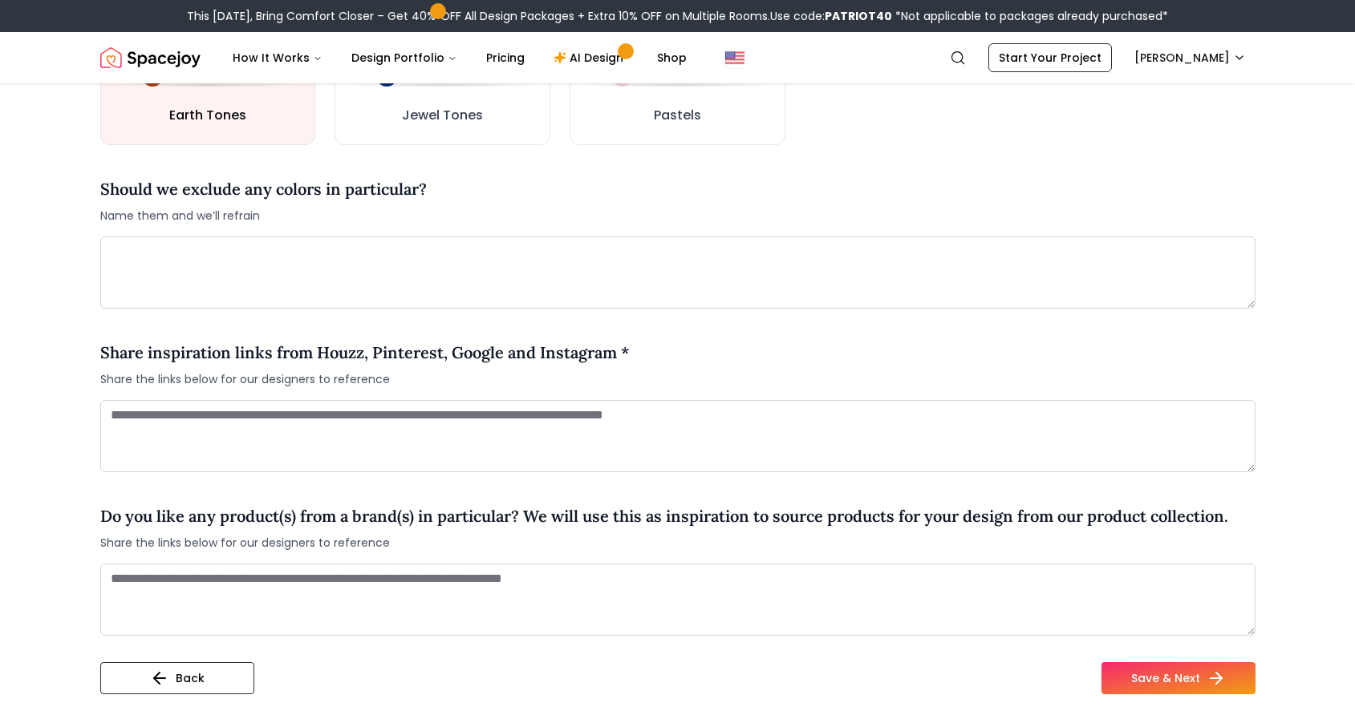
scroll to position [1101, 0]
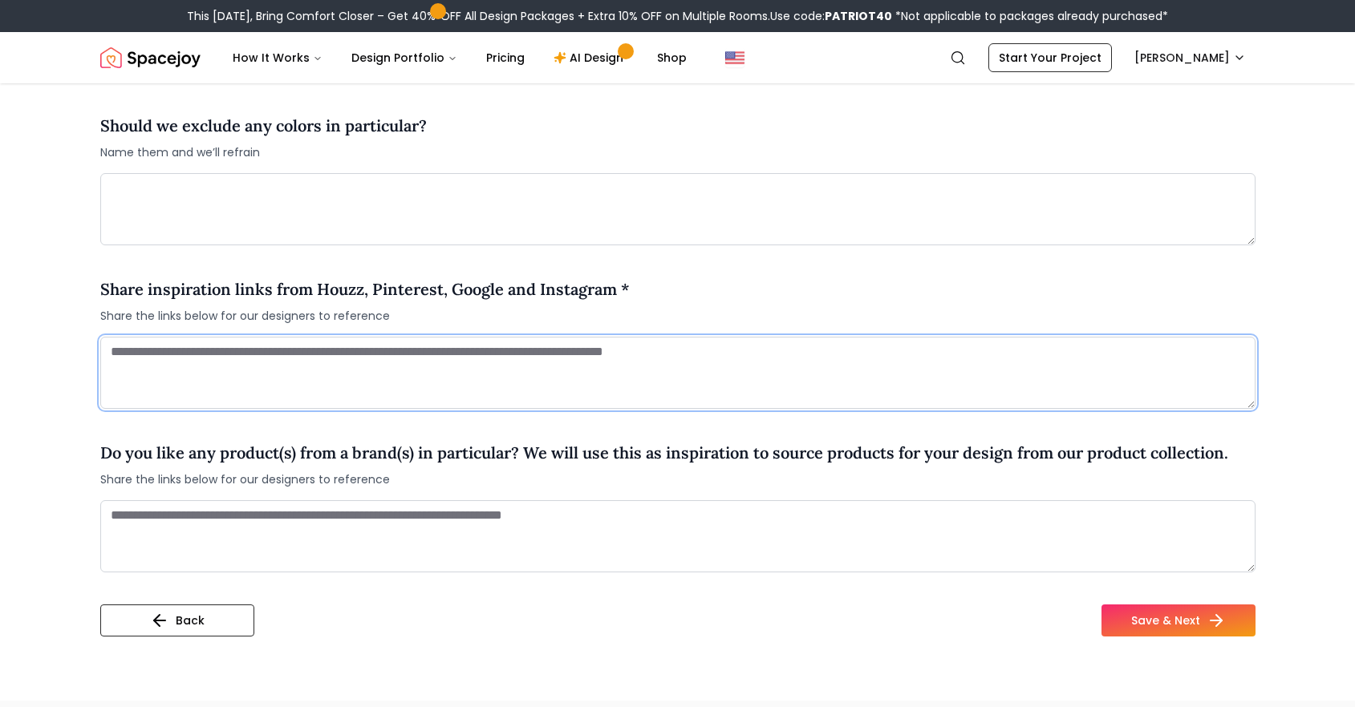
click at [310, 371] on textarea at bounding box center [677, 373] width 1155 height 72
paste textarea "**********"
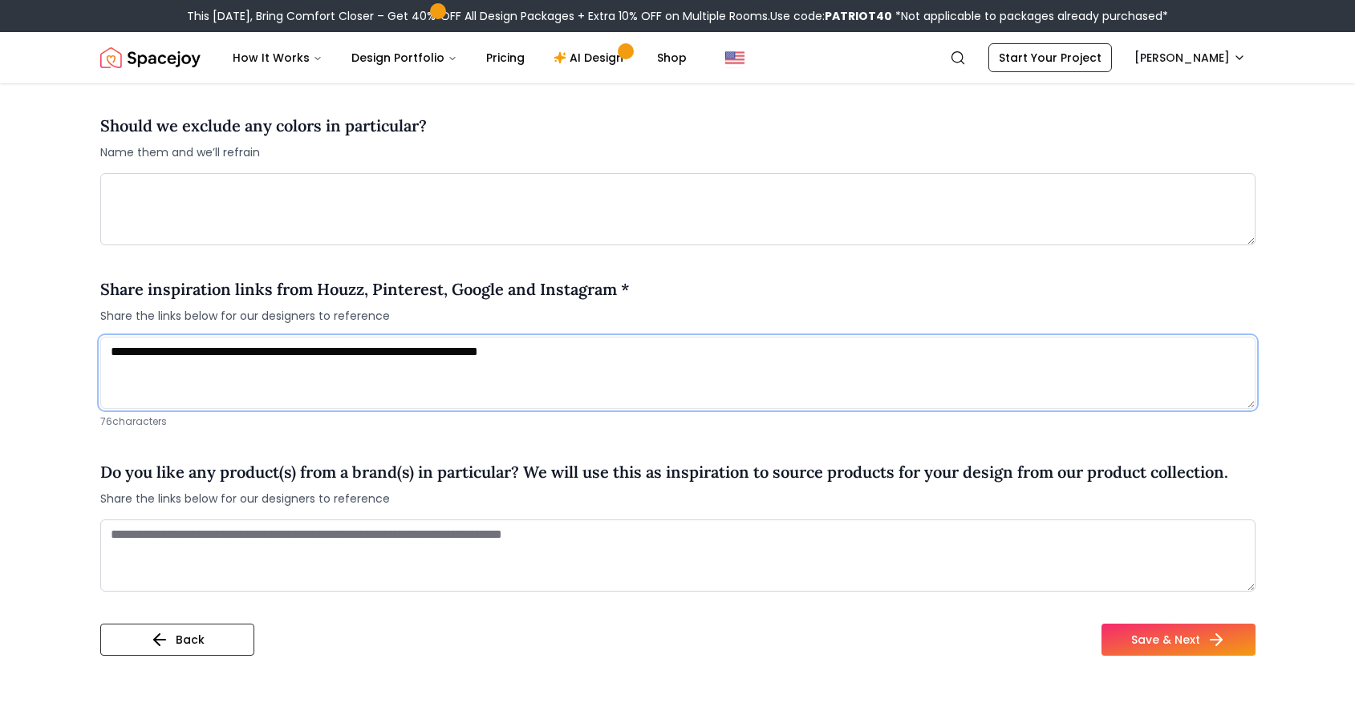
paste textarea "**********"
type textarea "**********"
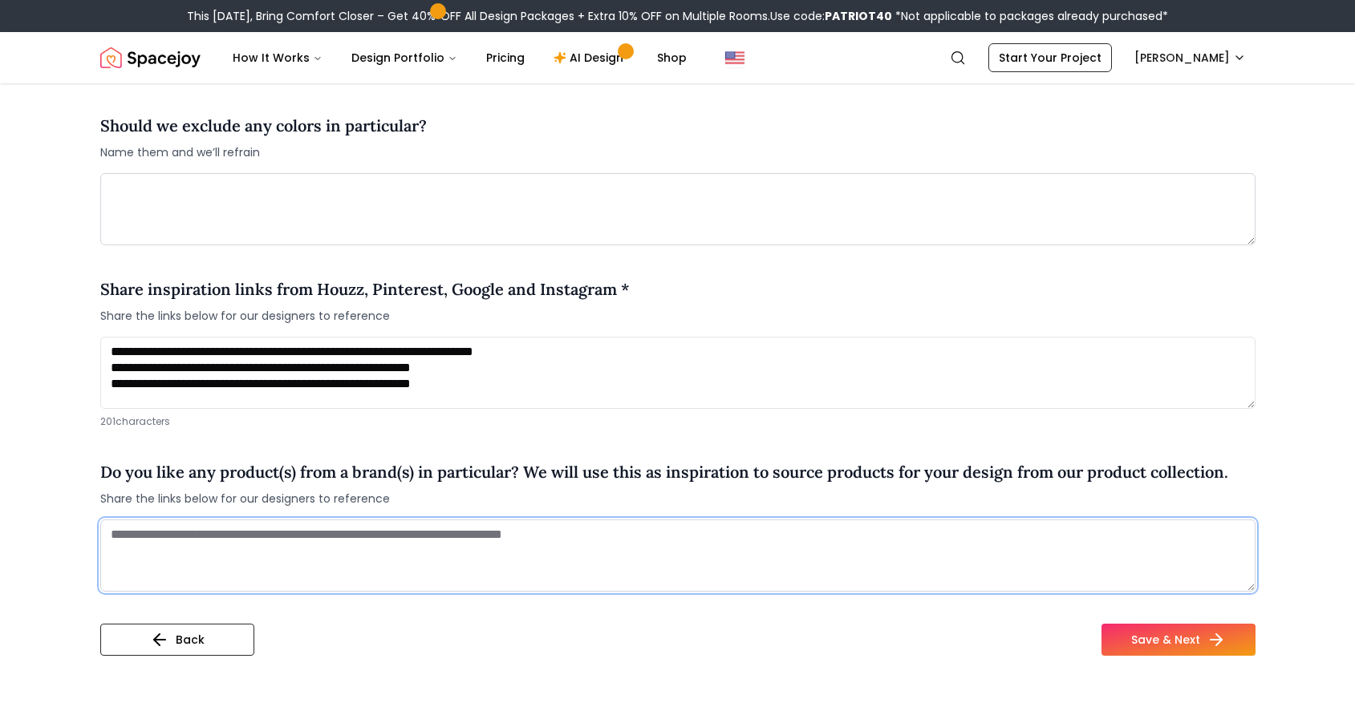
click at [601, 553] on textarea at bounding box center [677, 556] width 1155 height 72
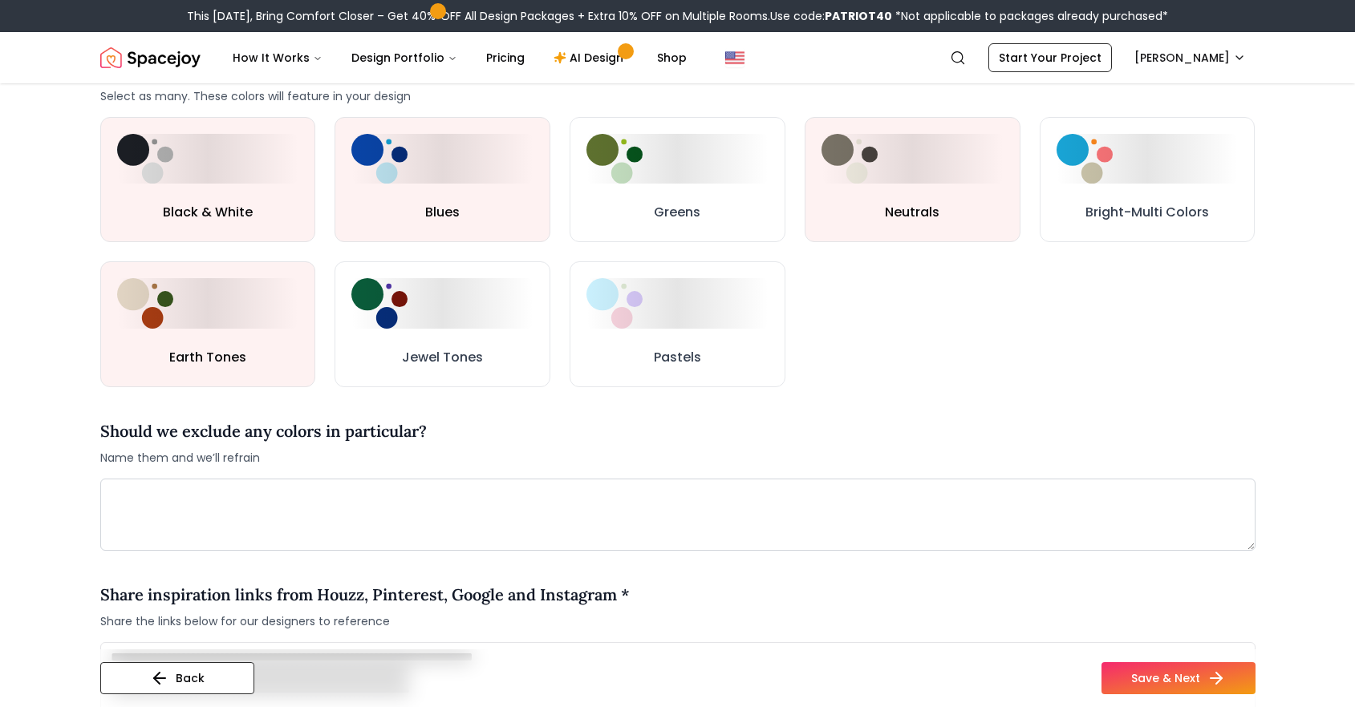
scroll to position [595, 0]
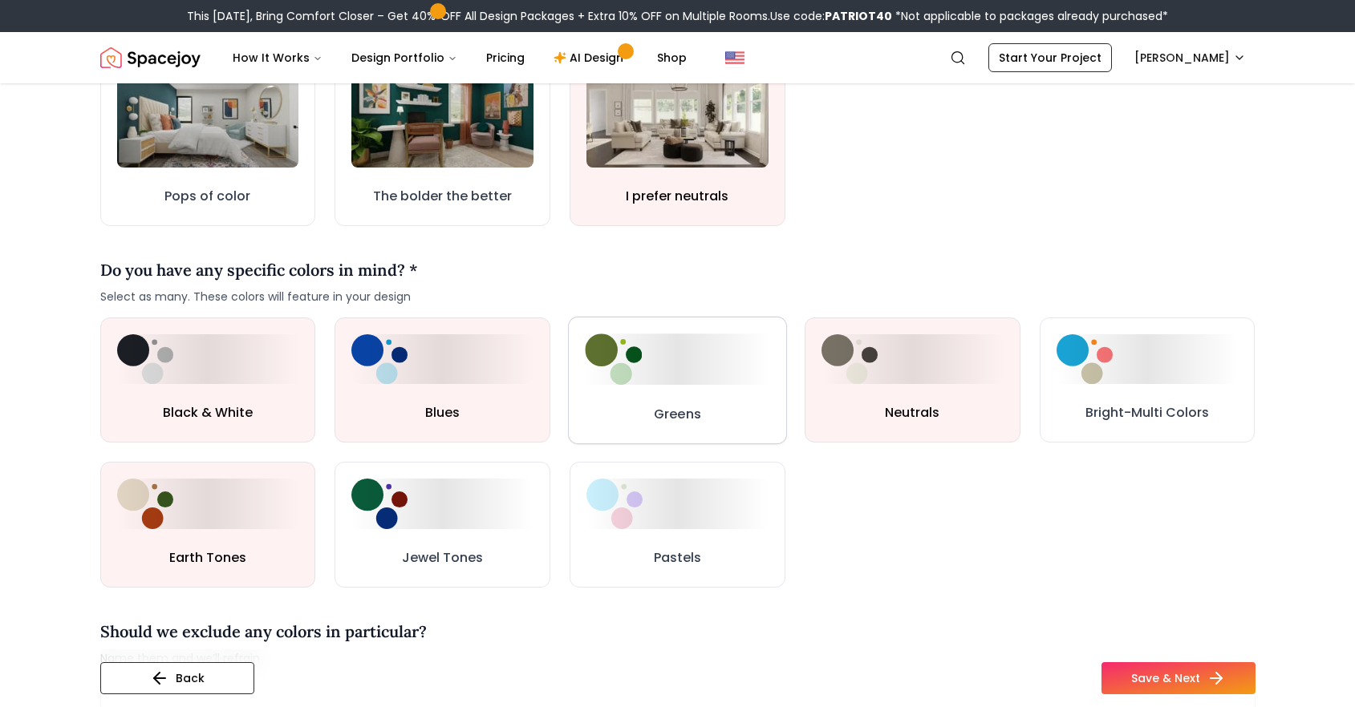
click at [710, 403] on button "Greens" at bounding box center [677, 381] width 219 height 128
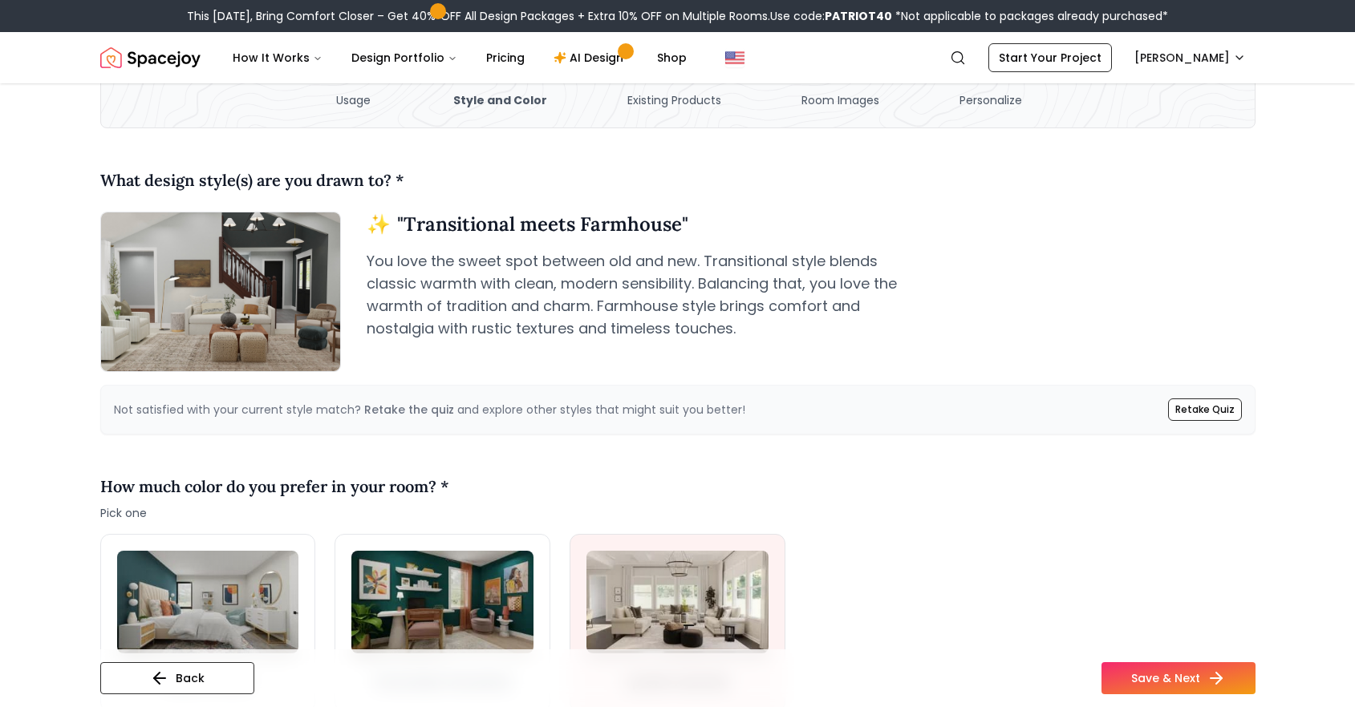
scroll to position [229, 0]
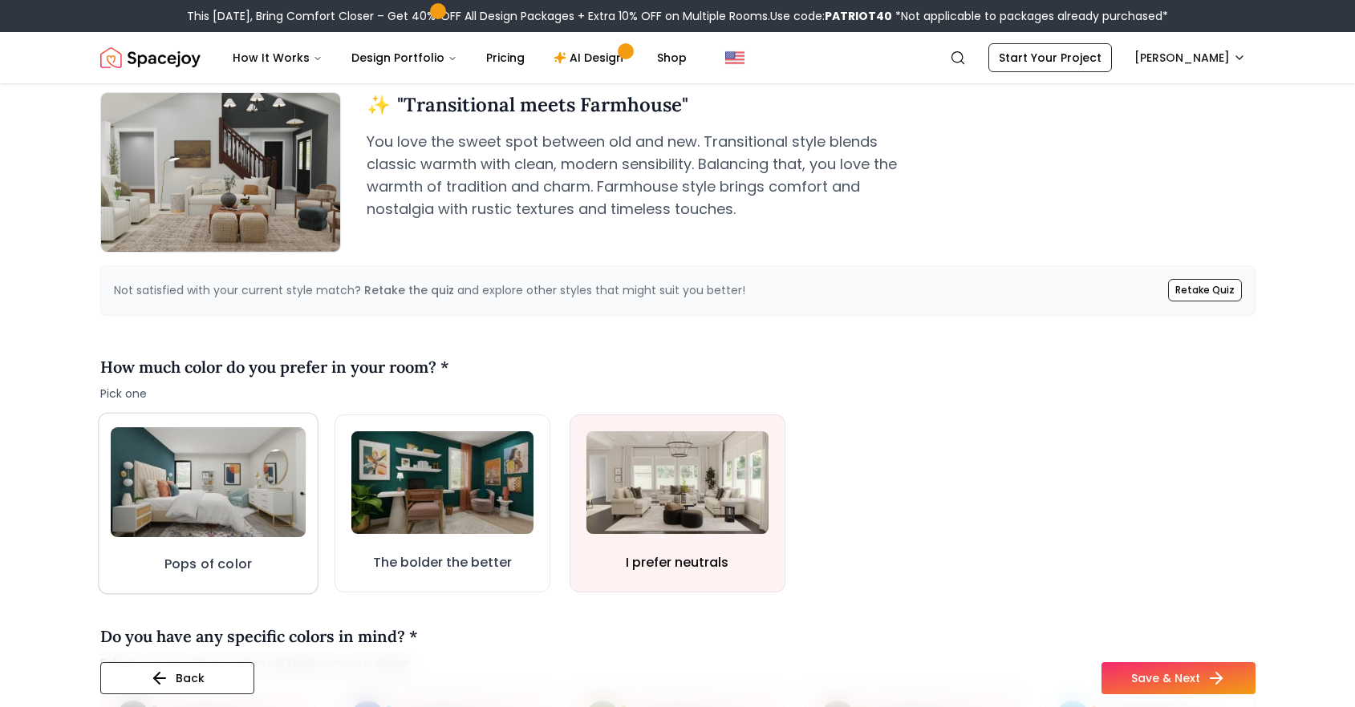
click at [261, 516] on img at bounding box center [207, 482] width 195 height 110
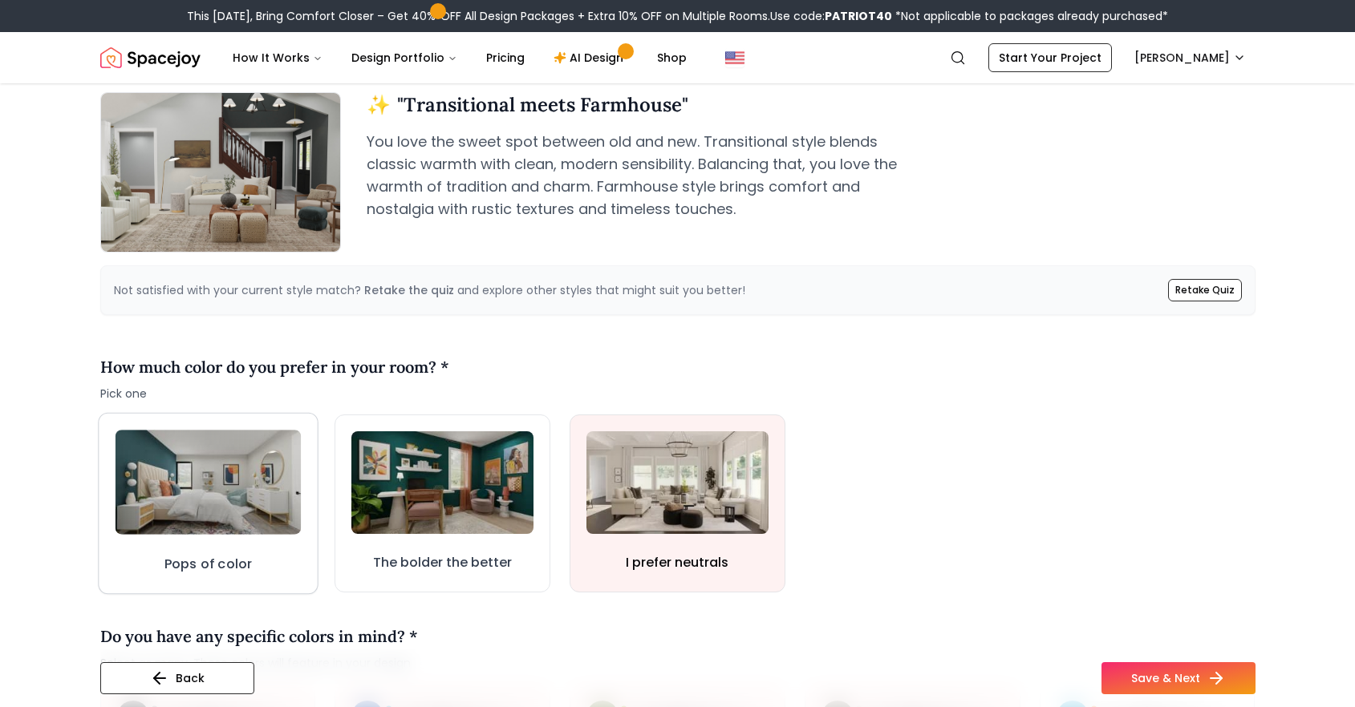
click at [197, 569] on h3 "Pops of color" at bounding box center [208, 564] width 88 height 20
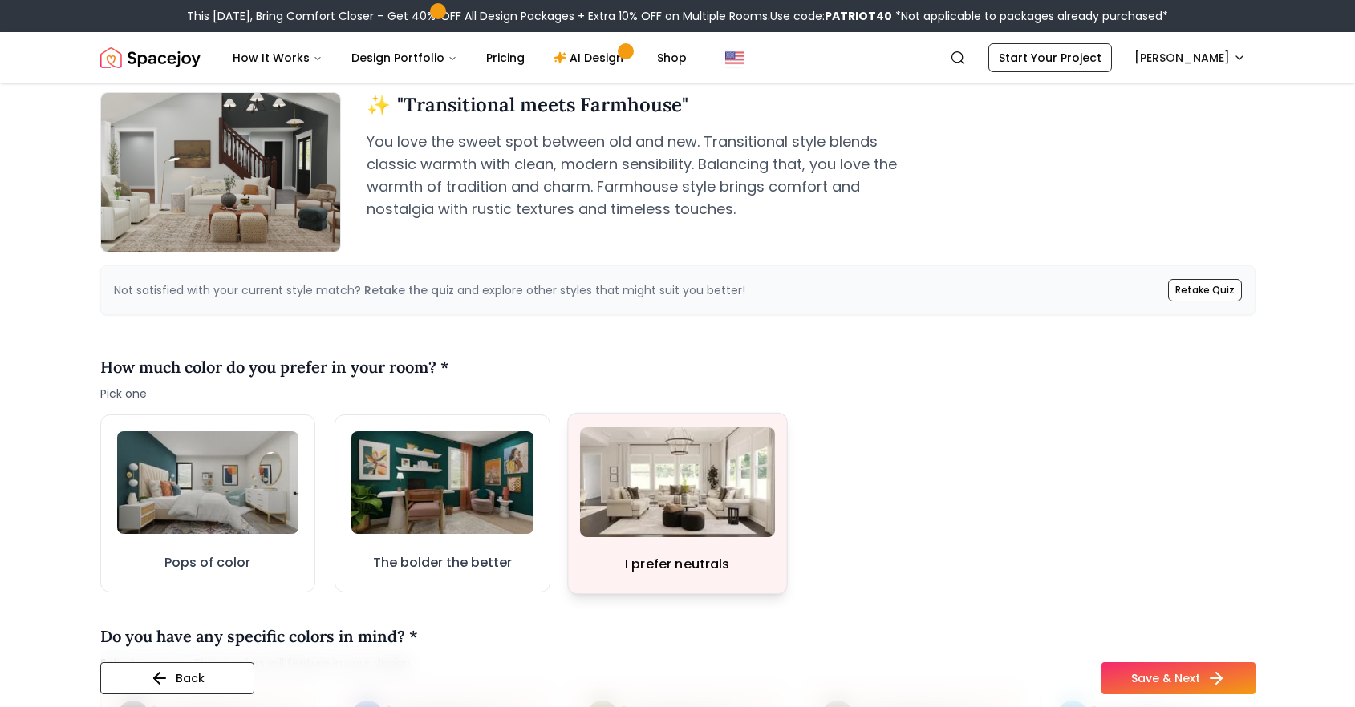
click at [675, 528] on img at bounding box center [677, 482] width 195 height 110
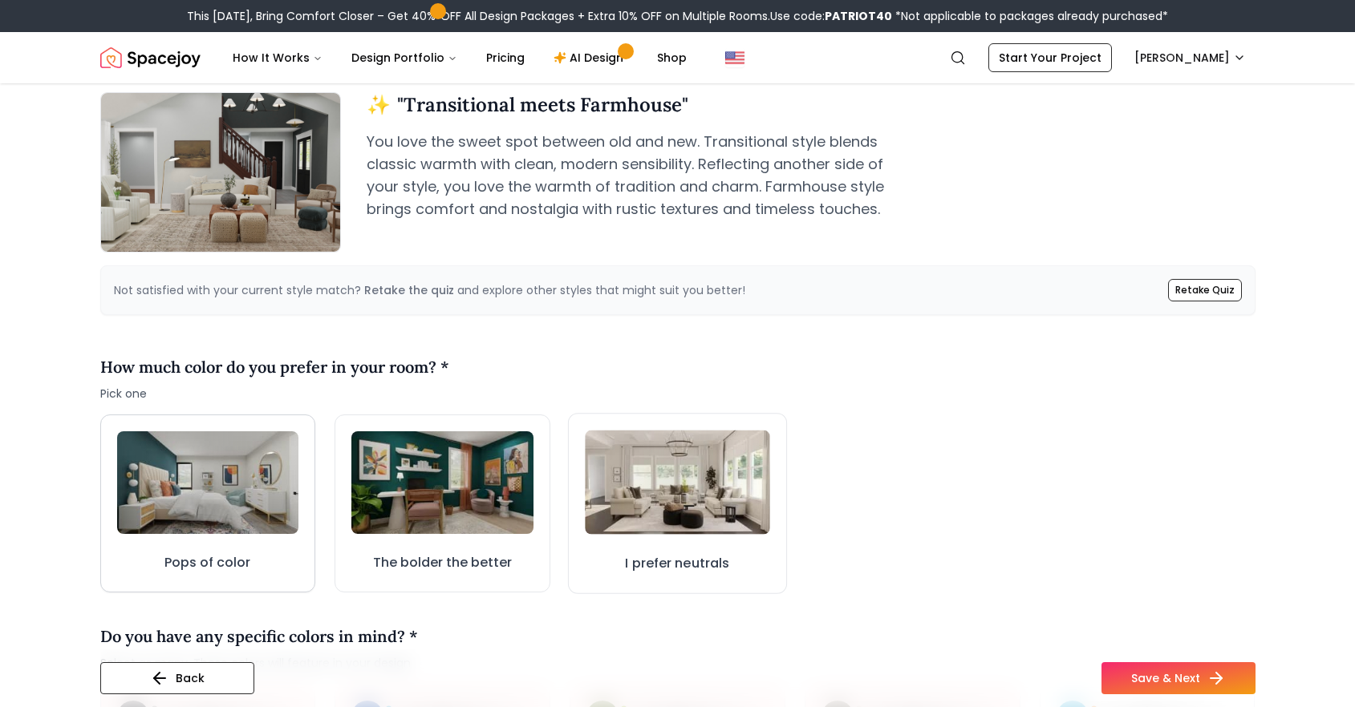
click at [184, 566] on h3 "Pops of color" at bounding box center [207, 562] width 86 height 19
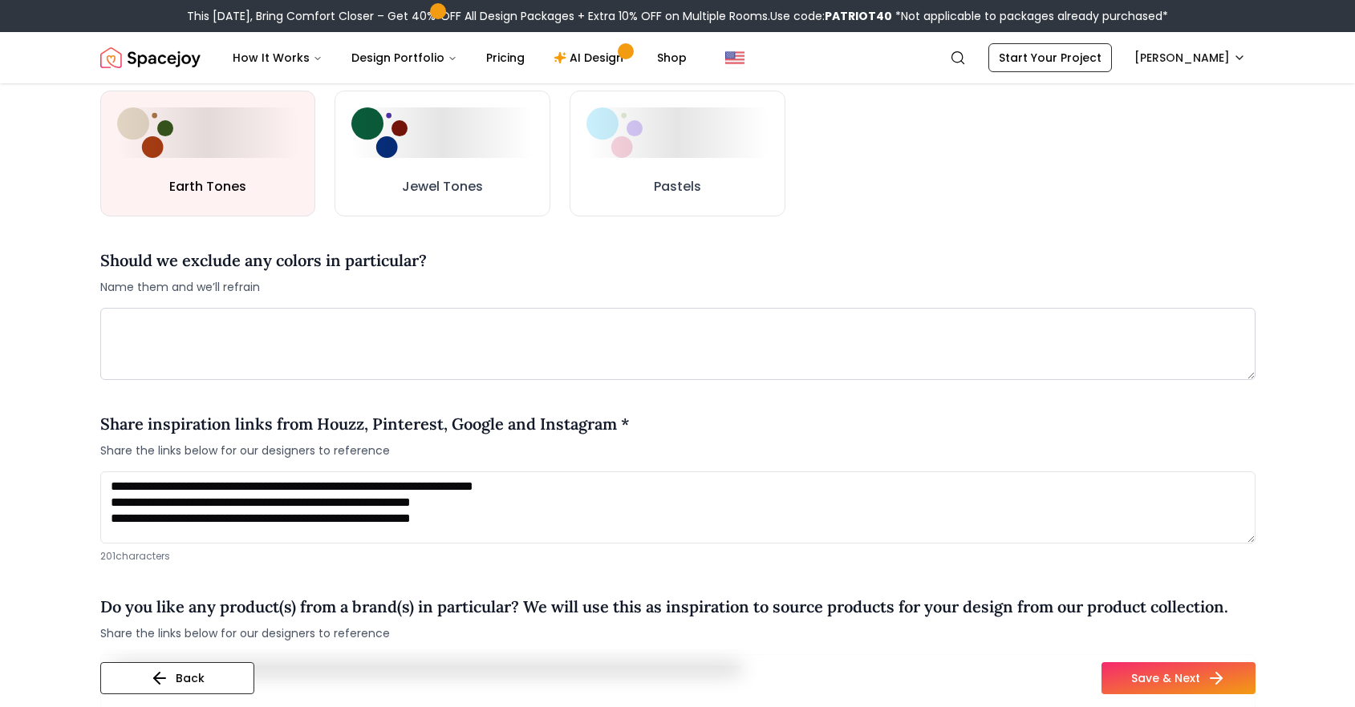
scroll to position [1120, 0]
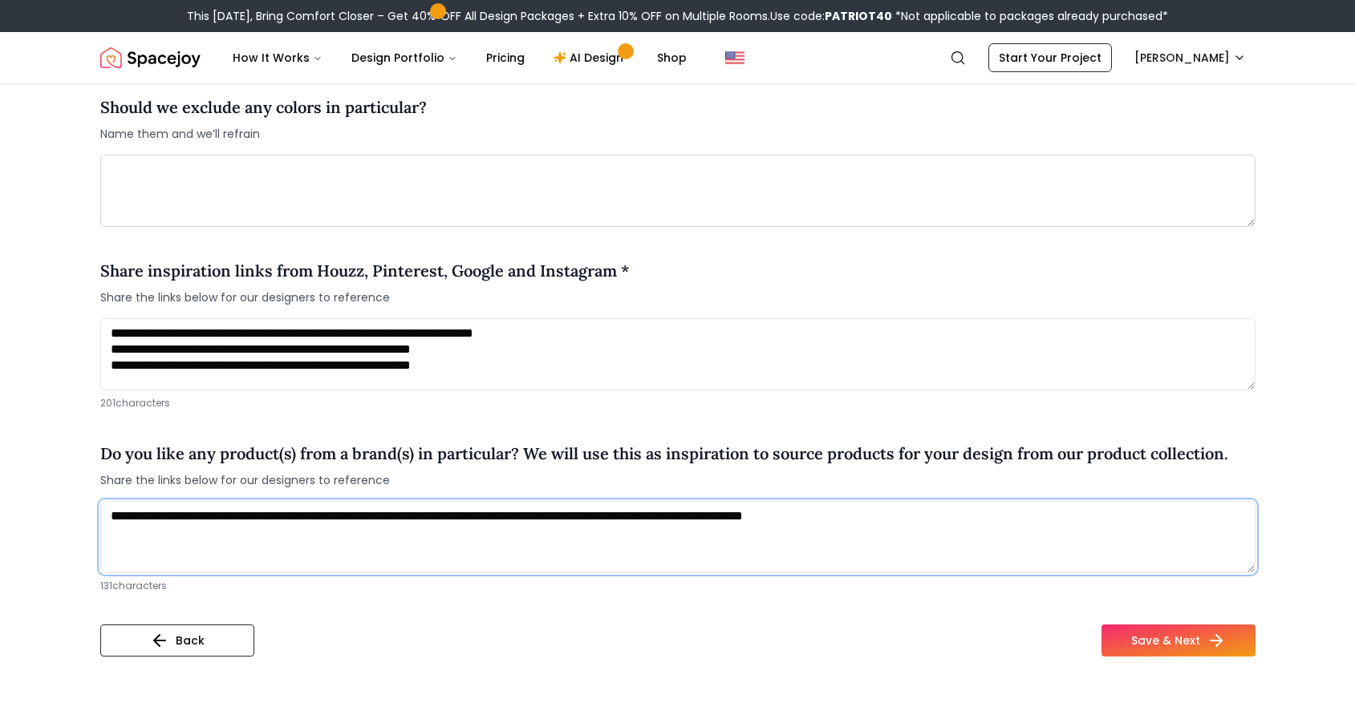
click at [852, 508] on textarea "**********" at bounding box center [677, 537] width 1155 height 72
type textarea "**********"
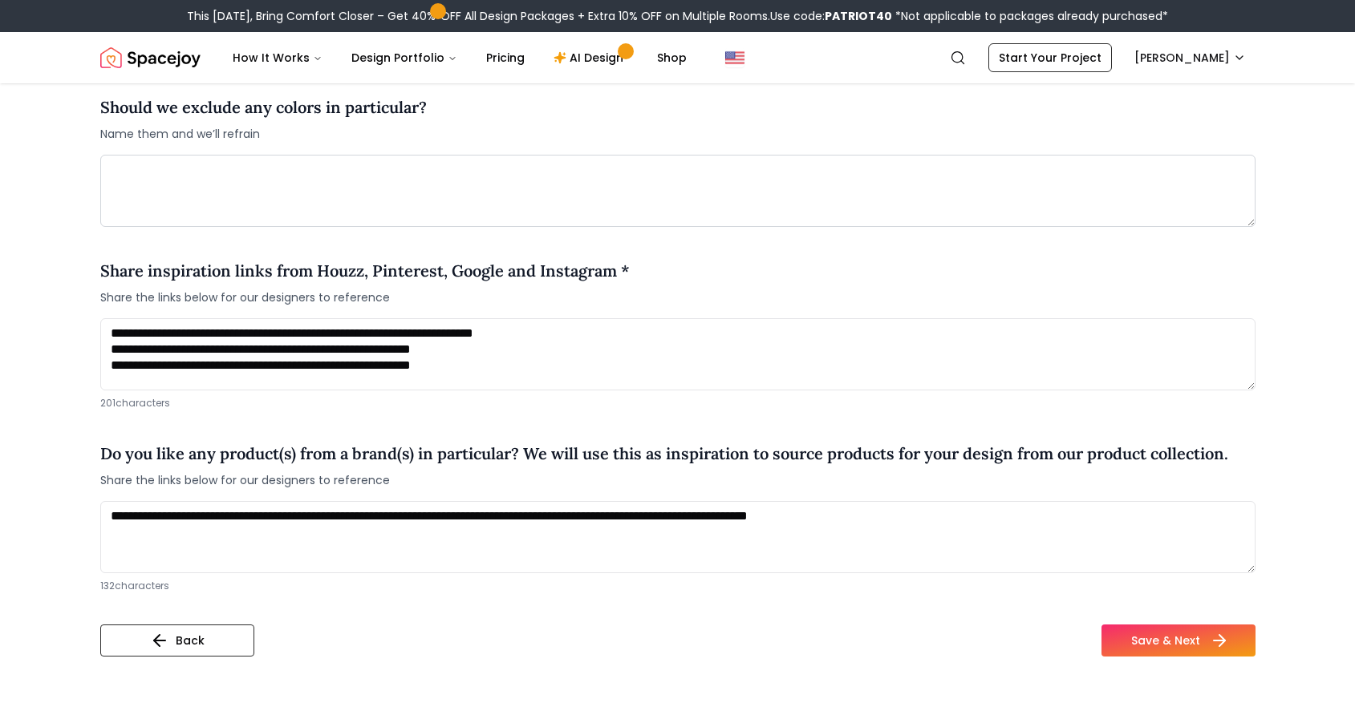
click at [1185, 645] on button "Save & Next" at bounding box center [1178, 641] width 154 height 32
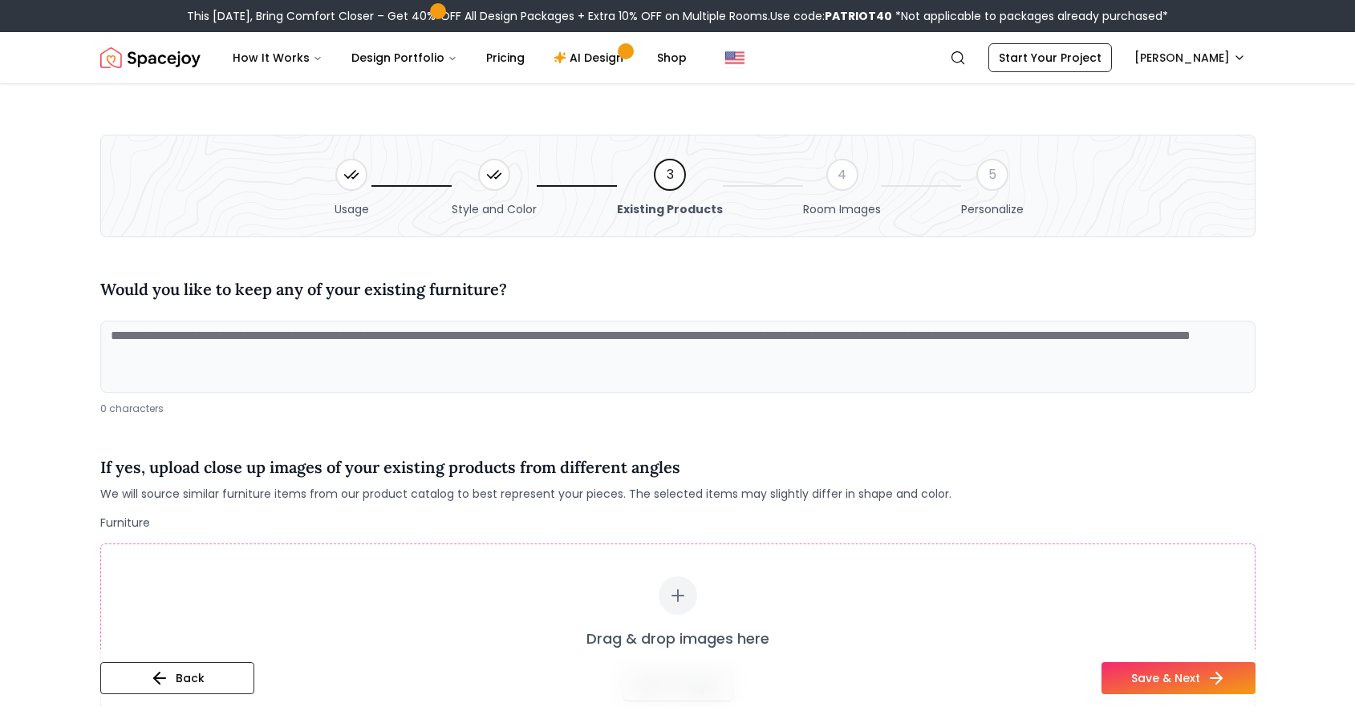
click at [449, 366] on textarea at bounding box center [677, 357] width 1155 height 72
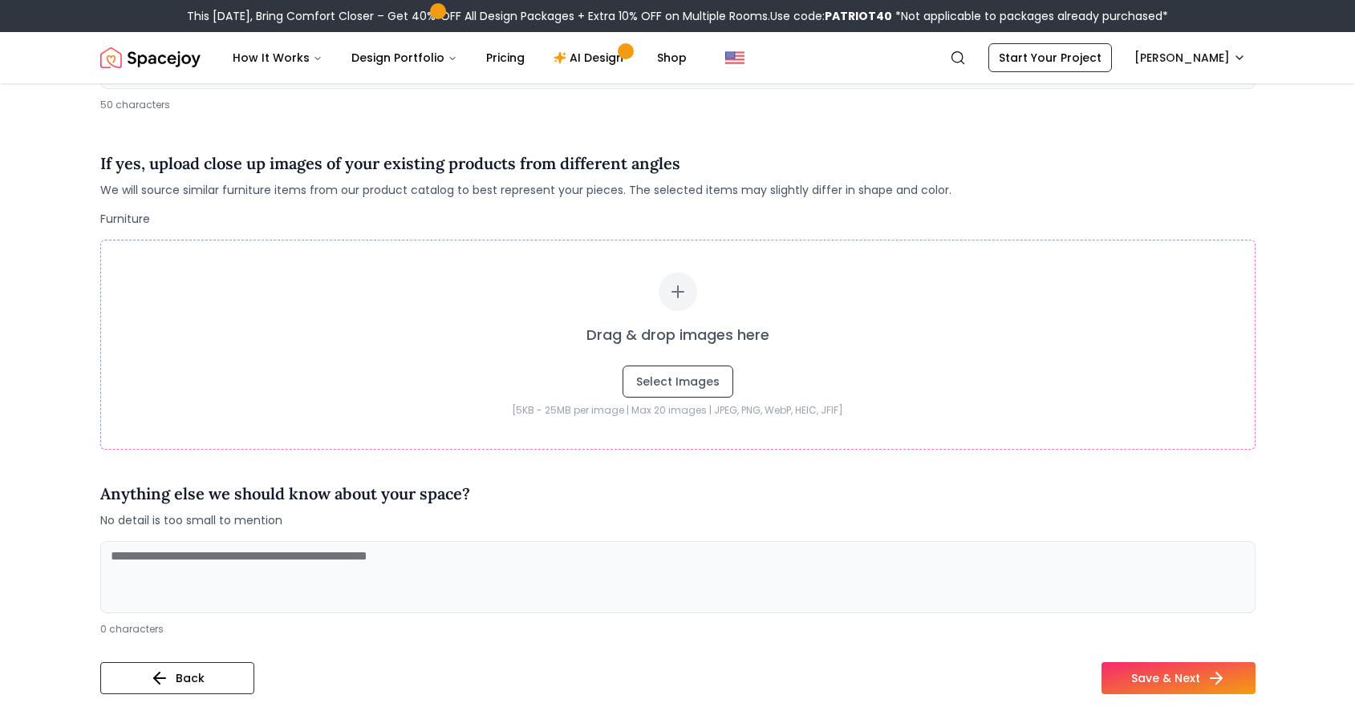
scroll to position [310, 0]
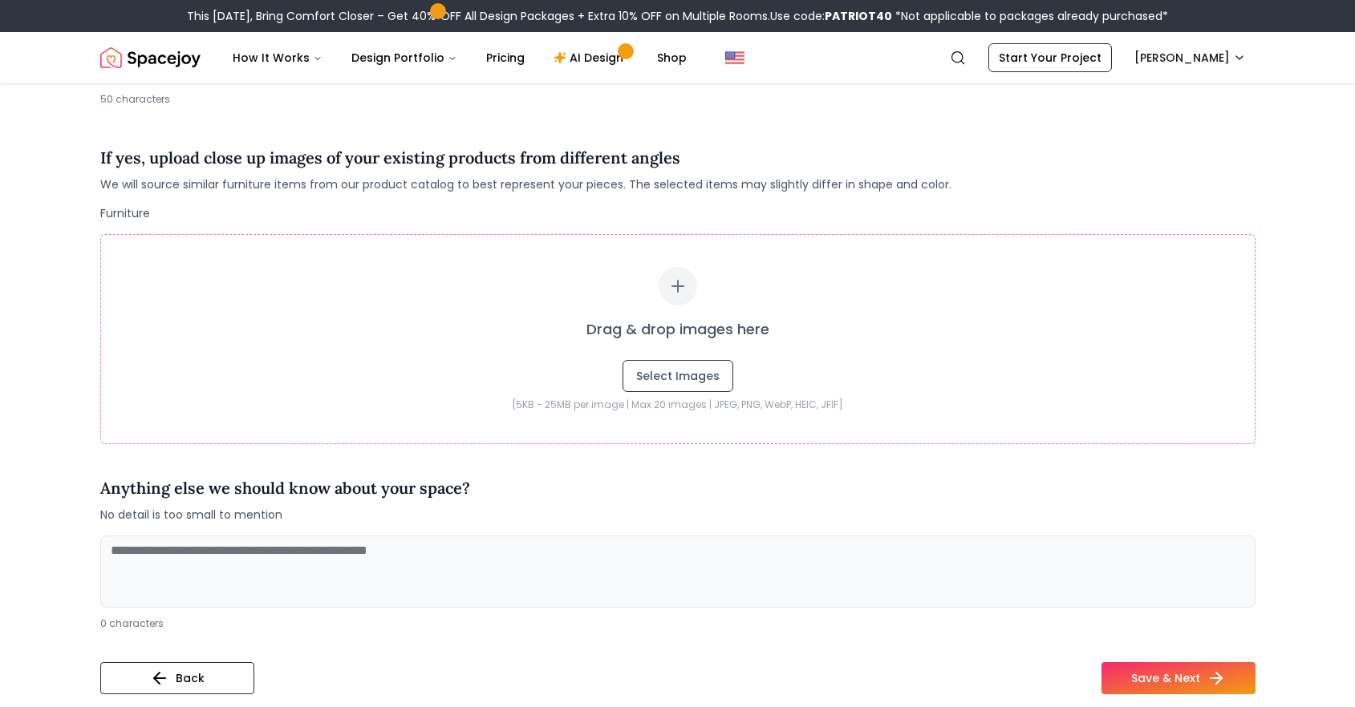
type textarea "**********"
click at [497, 560] on textarea at bounding box center [677, 572] width 1155 height 72
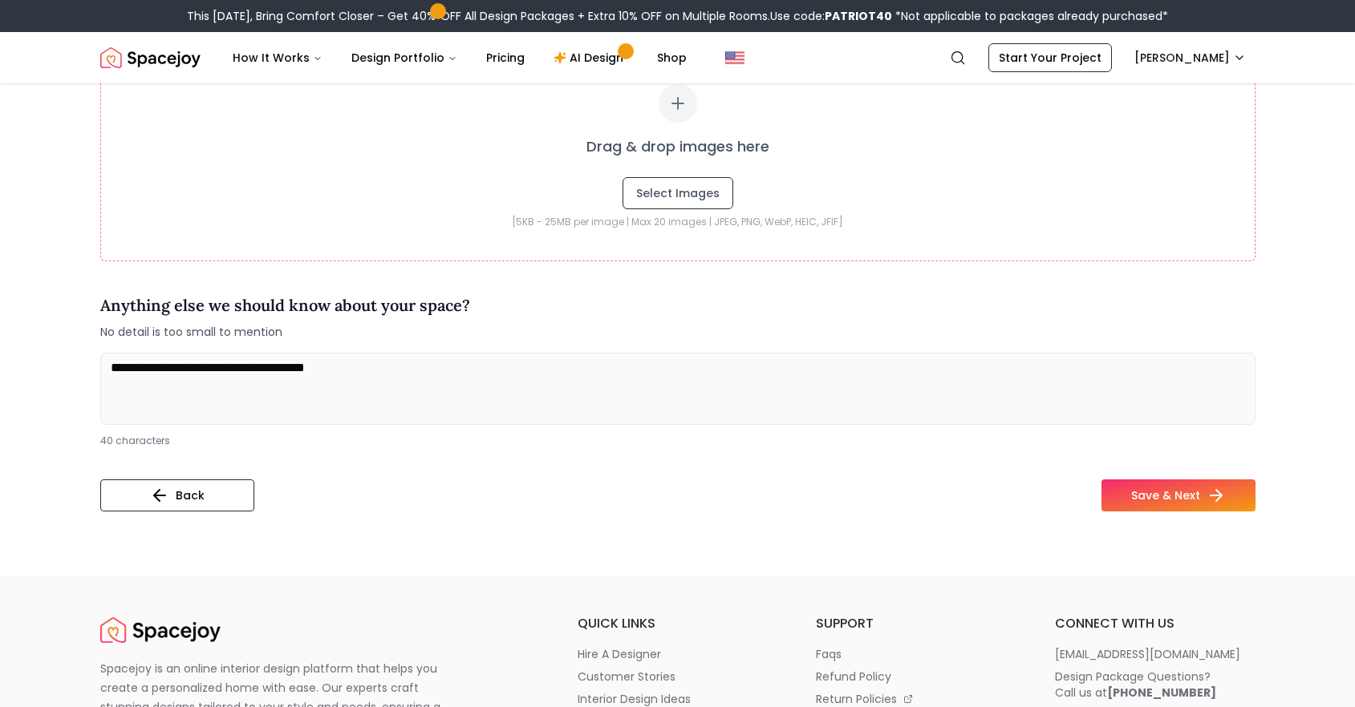
scroll to position [520, 0]
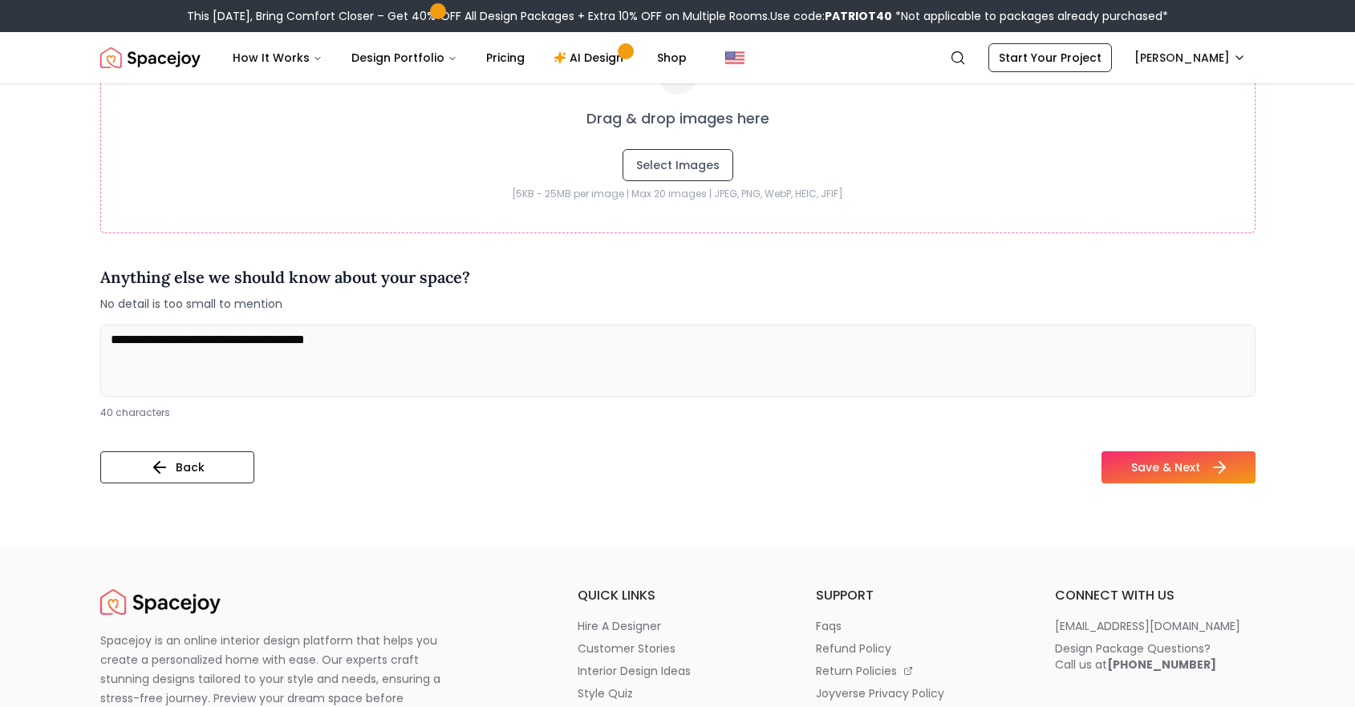
type textarea "**********"
click at [1215, 473] on icon at bounding box center [1218, 467] width 19 height 19
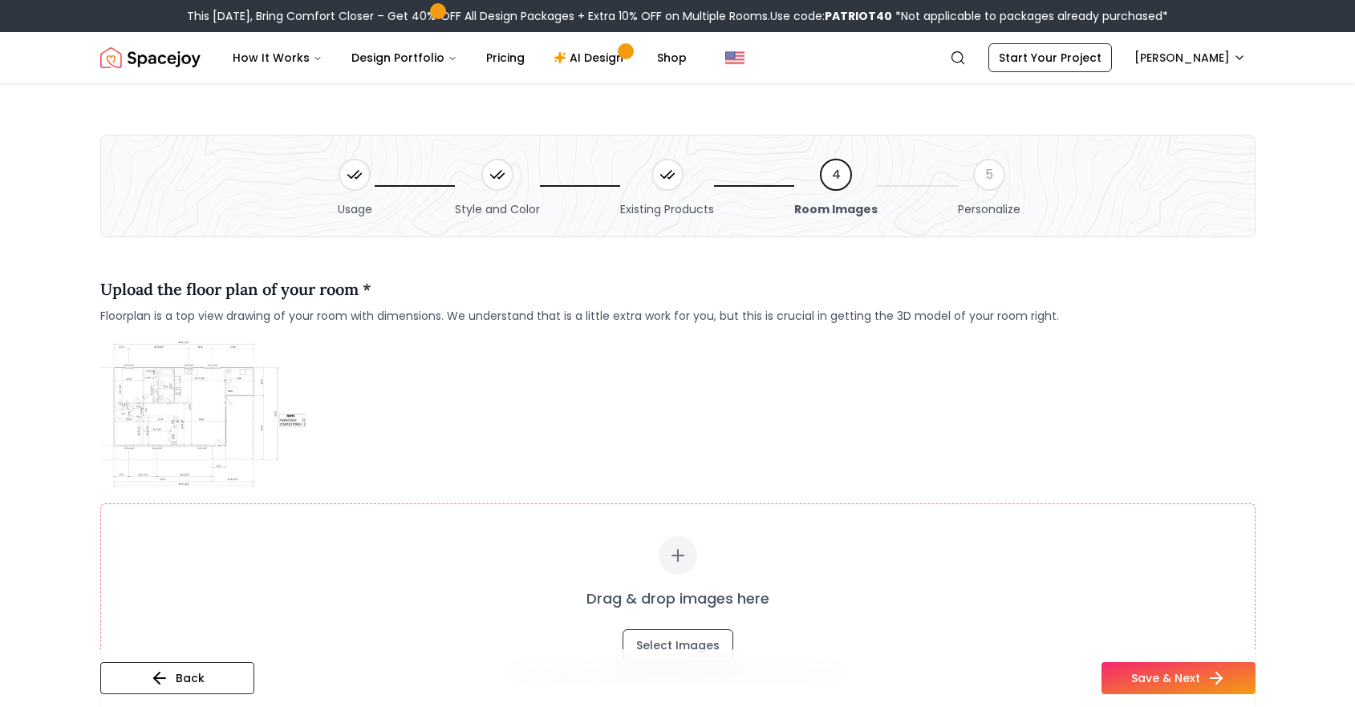
scroll to position [229, 0]
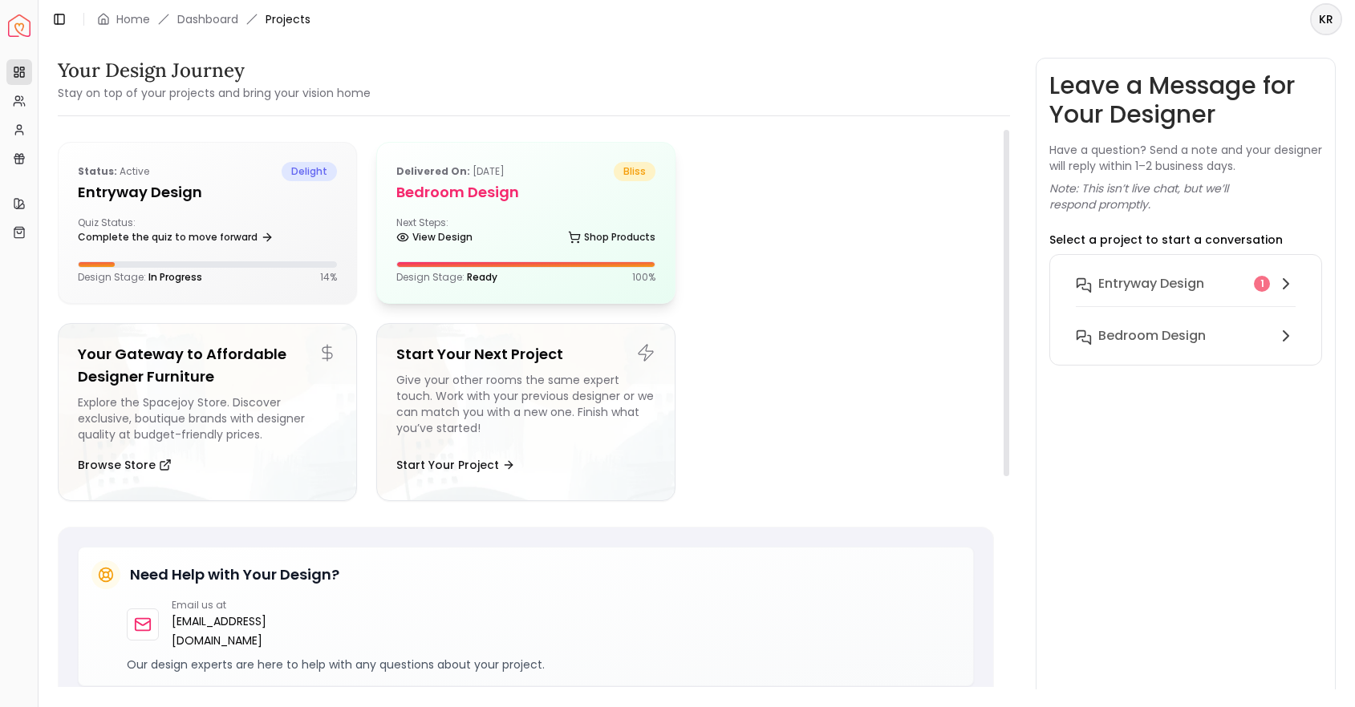
click at [556, 185] on h5 "Bedroom Design" at bounding box center [525, 192] width 259 height 22
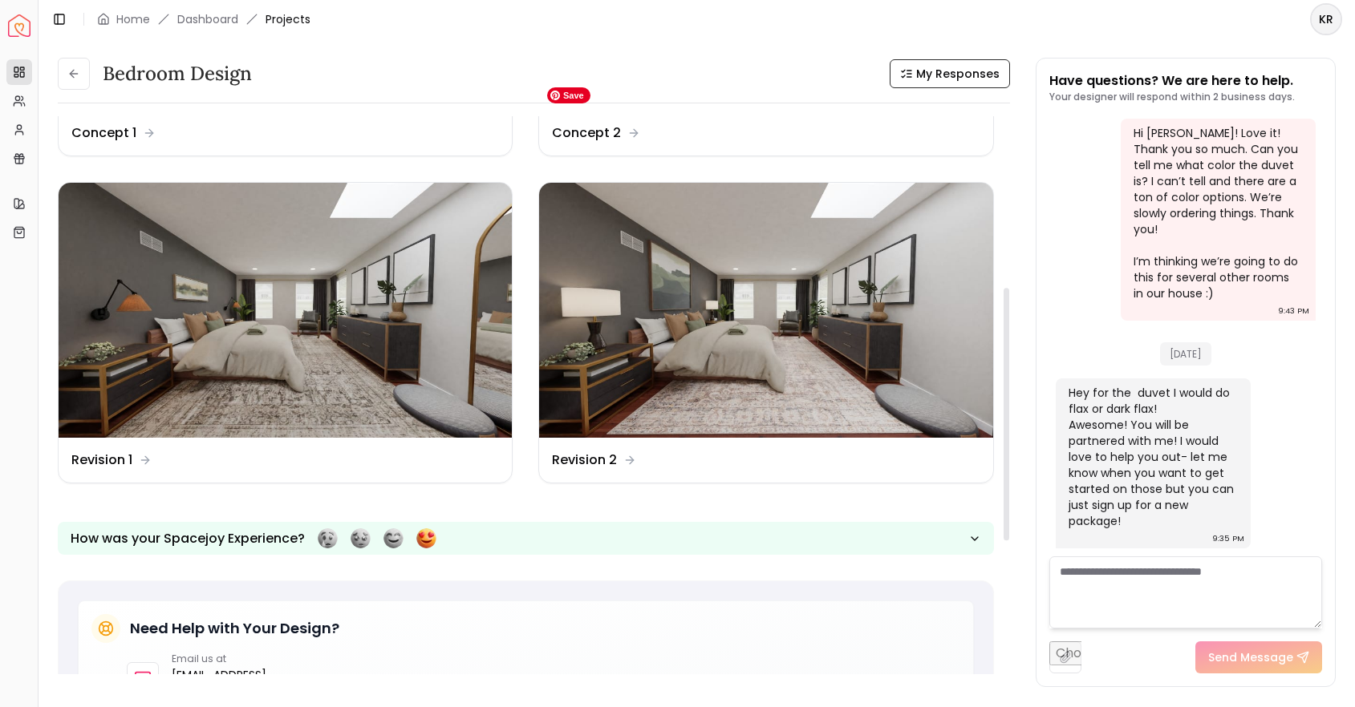
scroll to position [378, 0]
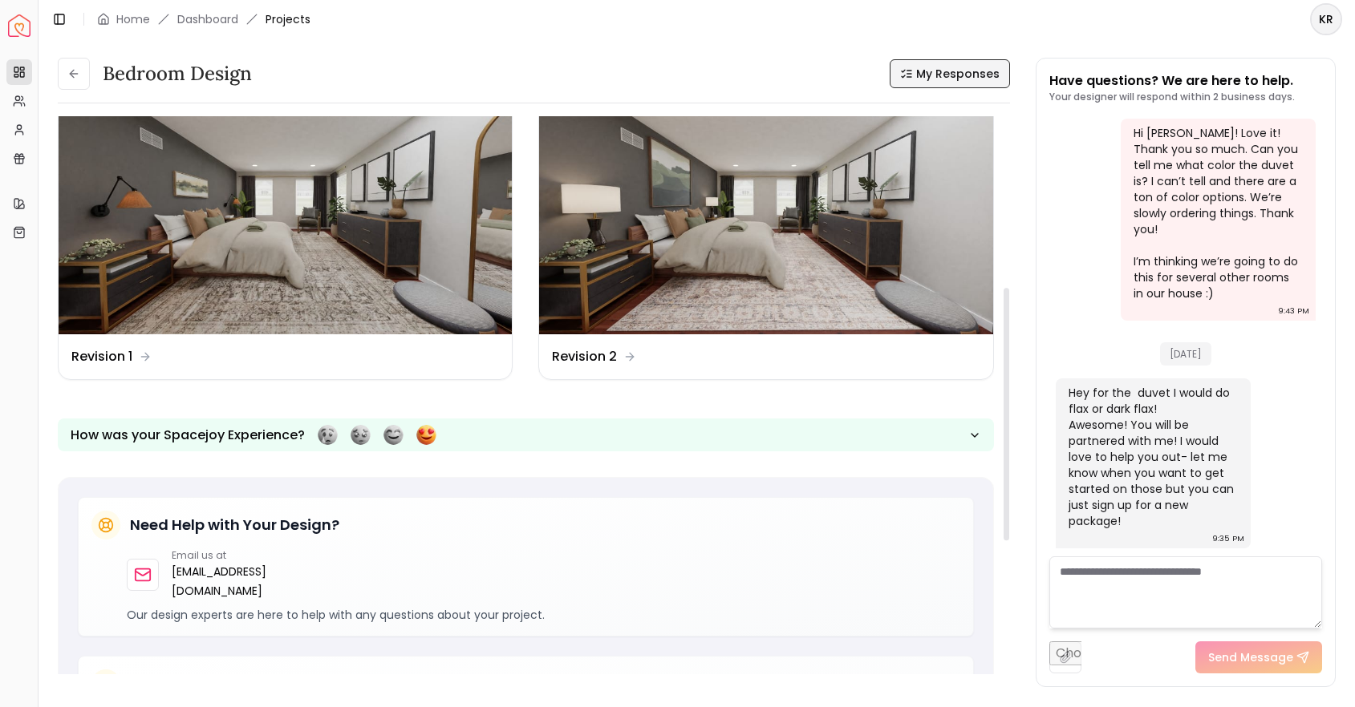
click at [927, 67] on span "My Responses" at bounding box center [957, 74] width 83 height 16
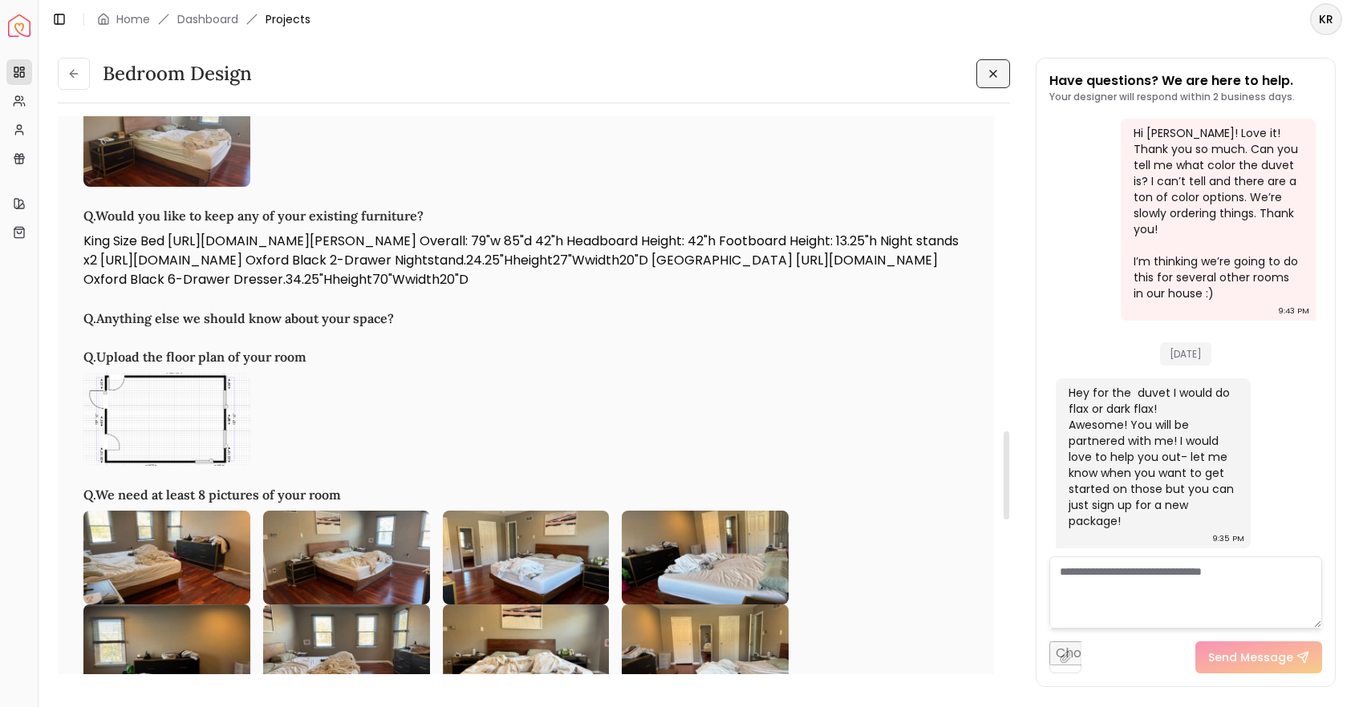
scroll to position [2108, 0]
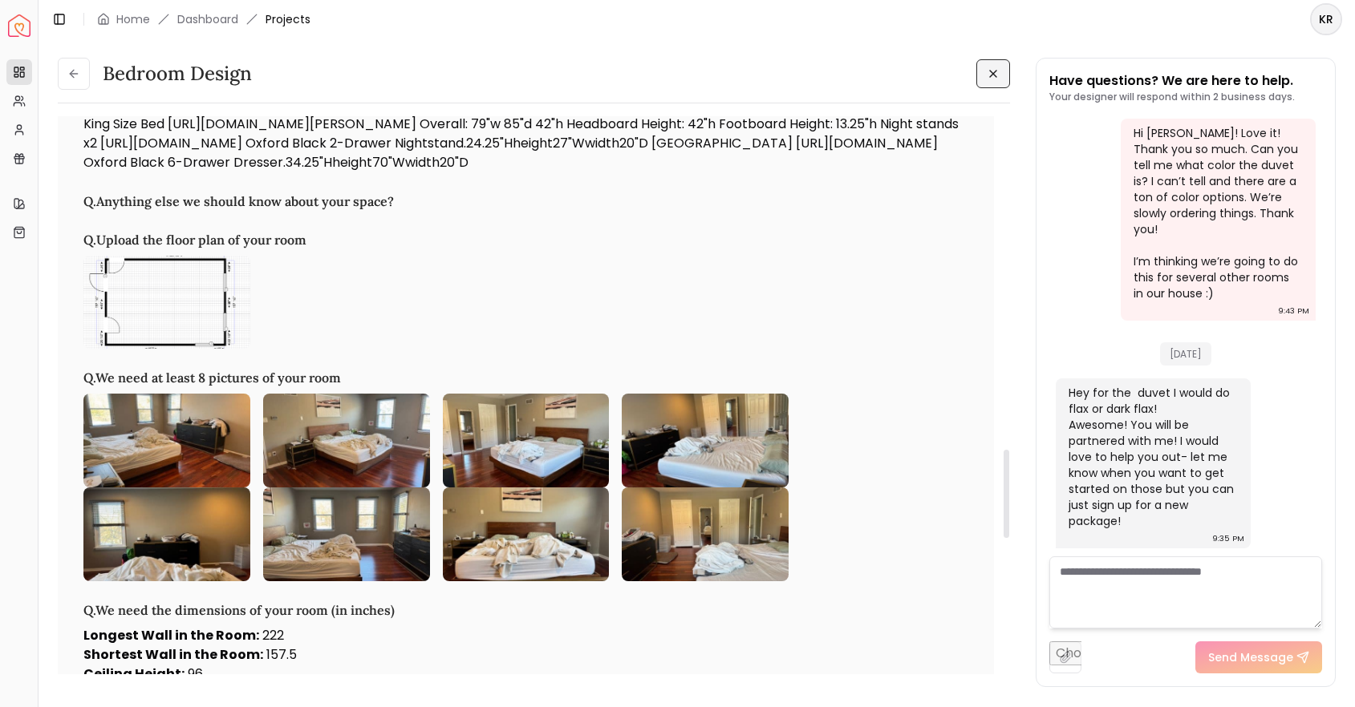
click at [168, 301] on img at bounding box center [166, 303] width 167 height 94
